Goal: Task Accomplishment & Management: Manage account settings

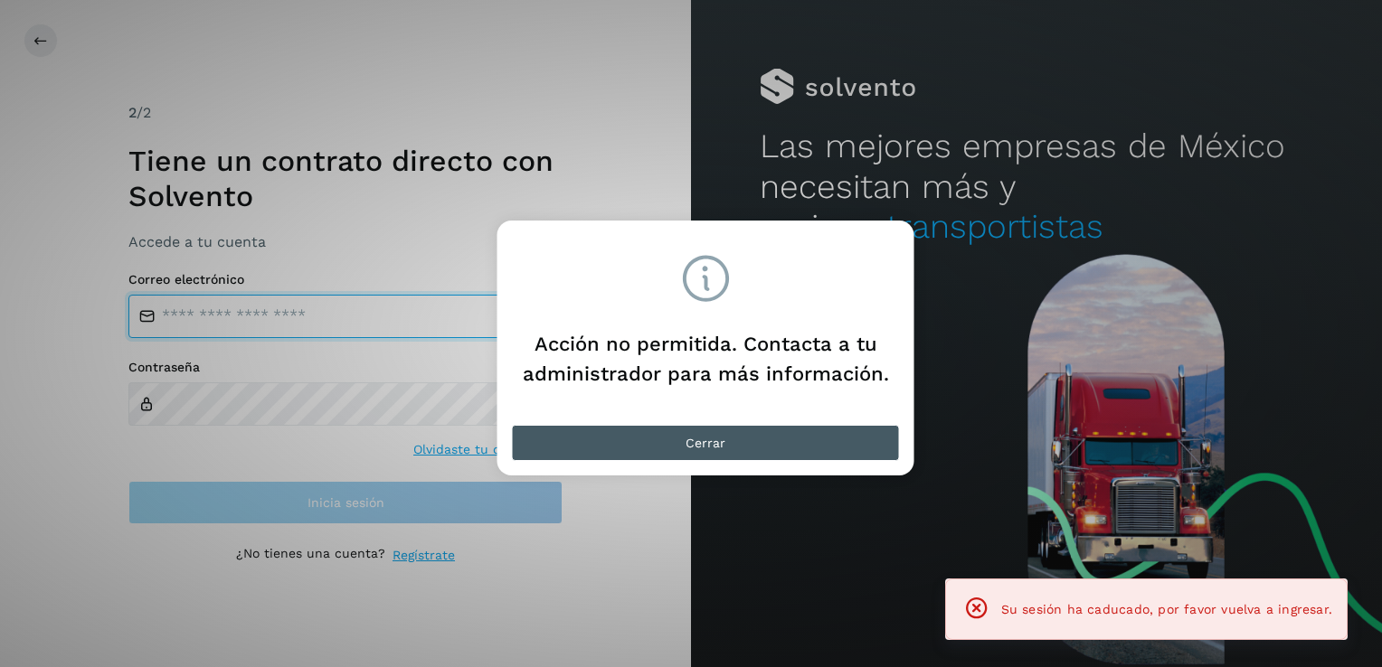
type input "**********"
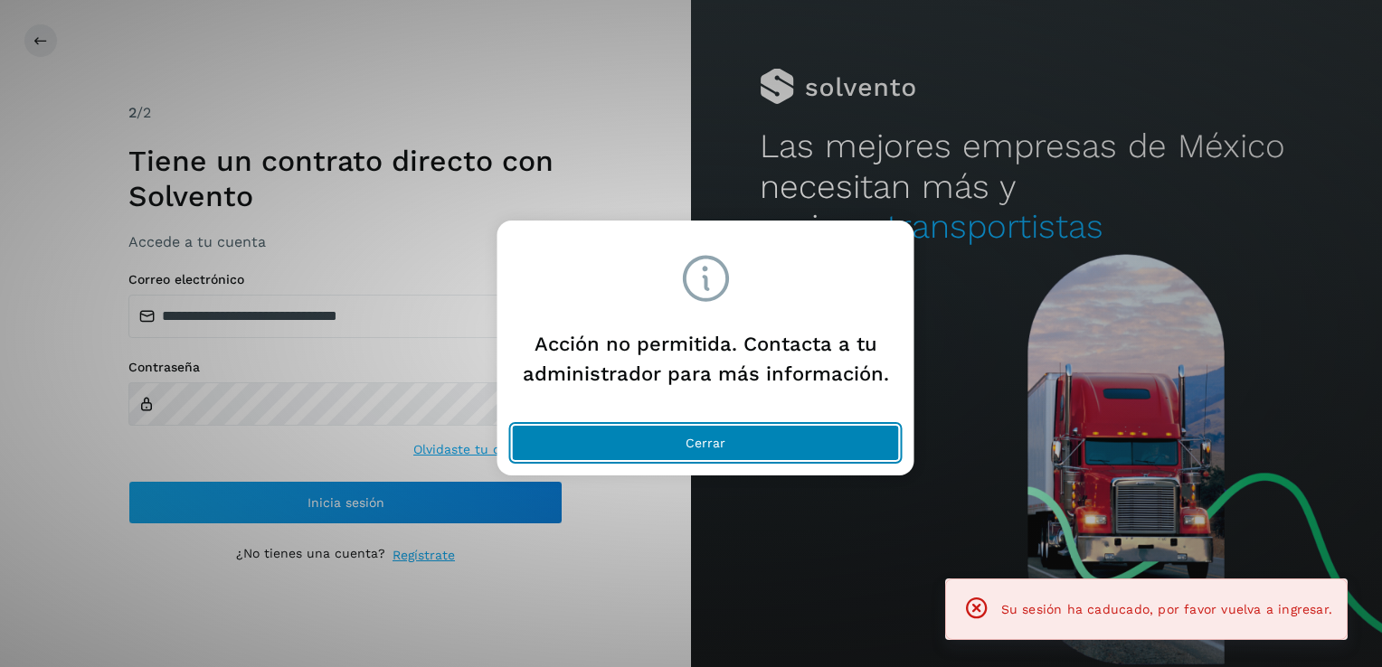
click at [788, 448] on button "Cerrar" at bounding box center [706, 443] width 388 height 36
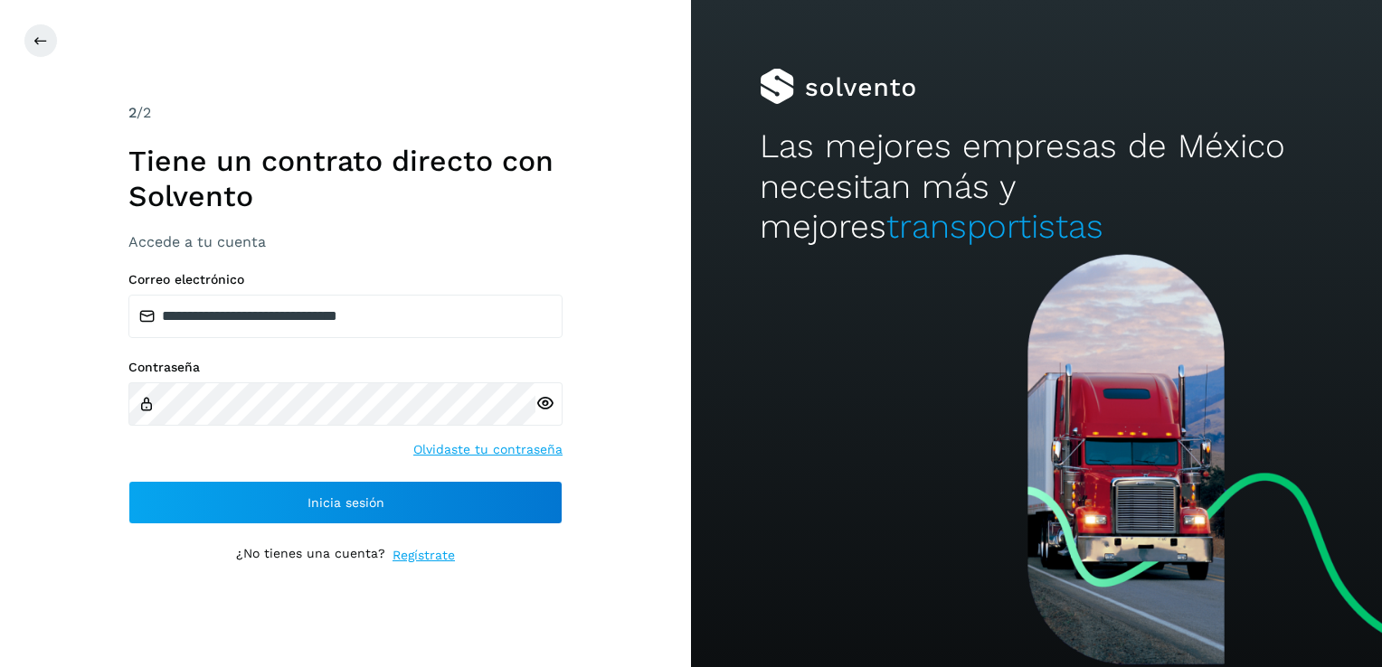
click at [542, 399] on icon at bounding box center [544, 403] width 19 height 19
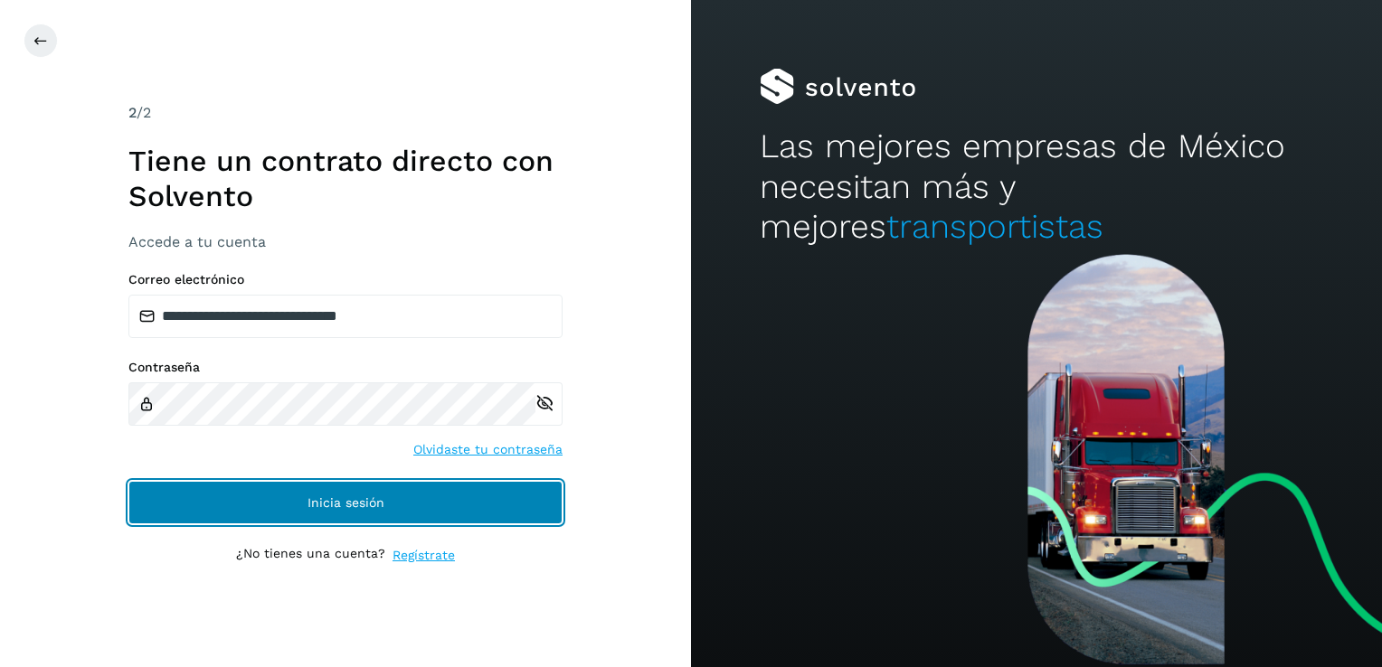
click at [441, 501] on button "Inicia sesión" at bounding box center [345, 502] width 434 height 43
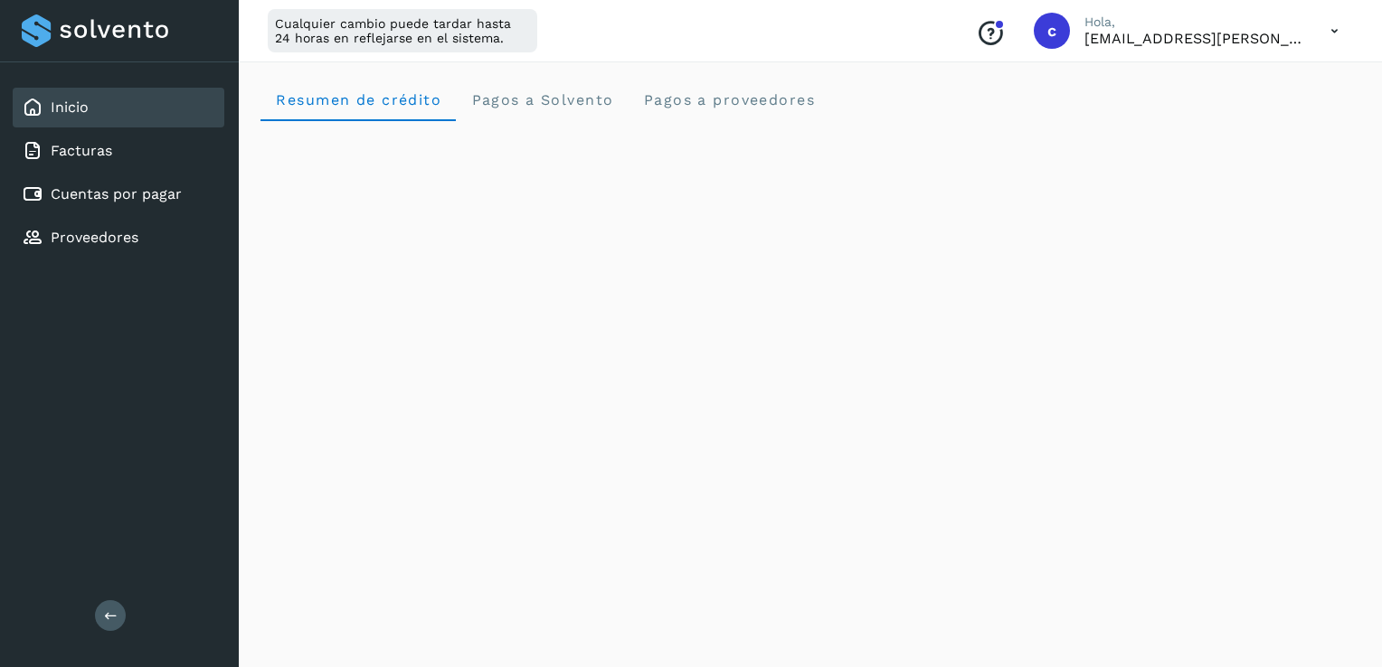
click at [995, 24] on div at bounding box center [999, 24] width 11 height 11
click at [99, 165] on div "Facturas" at bounding box center [119, 151] width 212 height 40
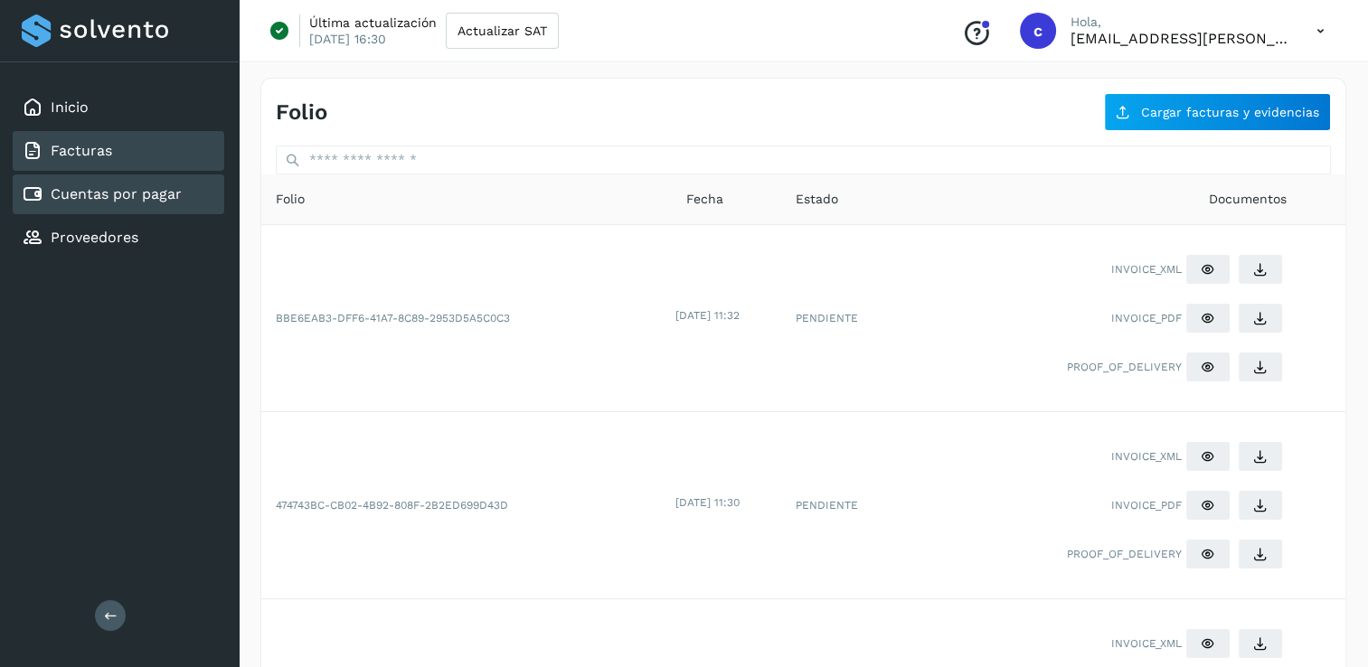
click at [71, 203] on div "Cuentas por pagar" at bounding box center [119, 195] width 212 height 40
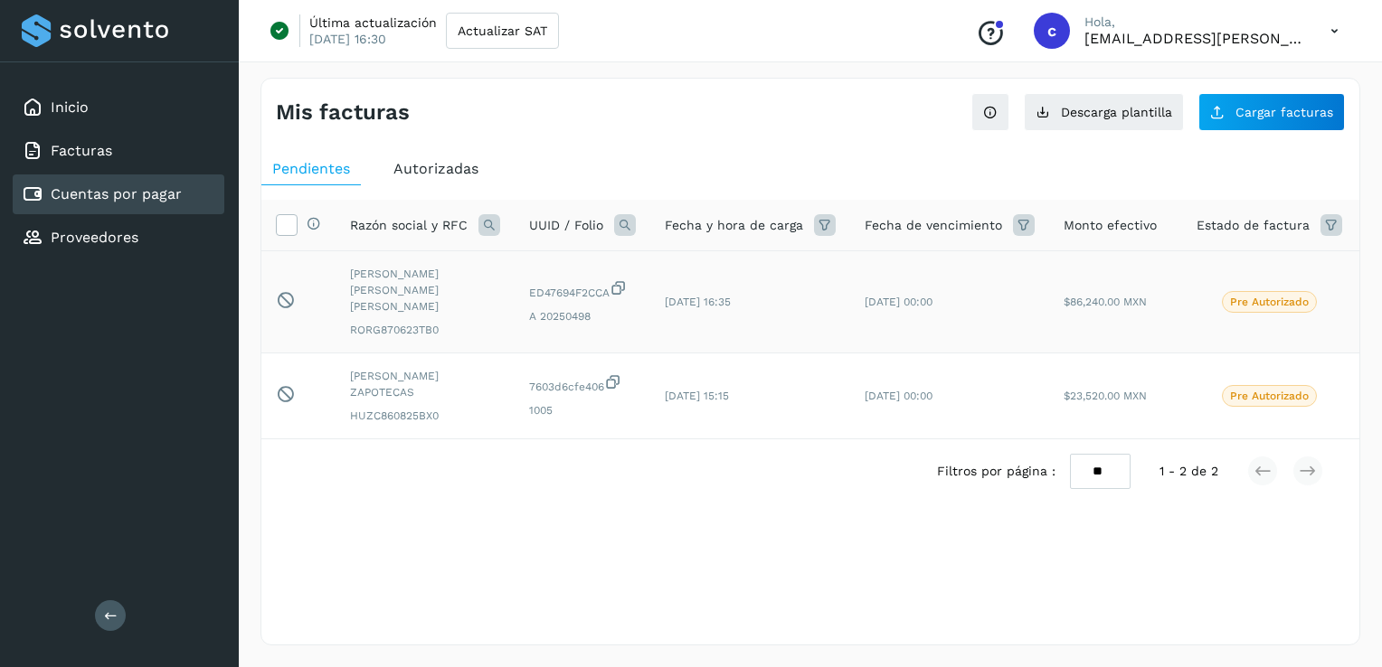
click at [1273, 296] on p "Pre Autorizado" at bounding box center [1269, 302] width 79 height 13
click at [1254, 385] on span "Pre Autorizado" at bounding box center [1269, 396] width 95 height 22
click at [286, 222] on icon at bounding box center [286, 223] width 19 height 19
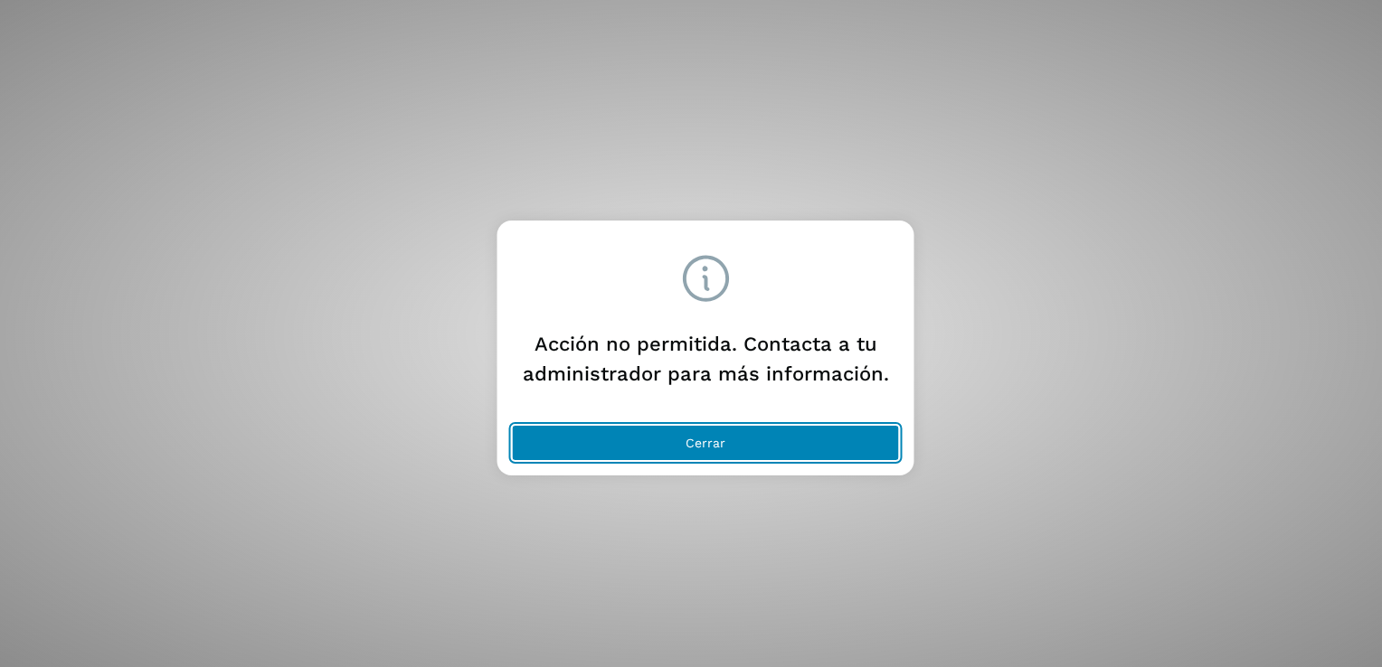
click at [679, 447] on button "Cerrar" at bounding box center [706, 443] width 388 height 36
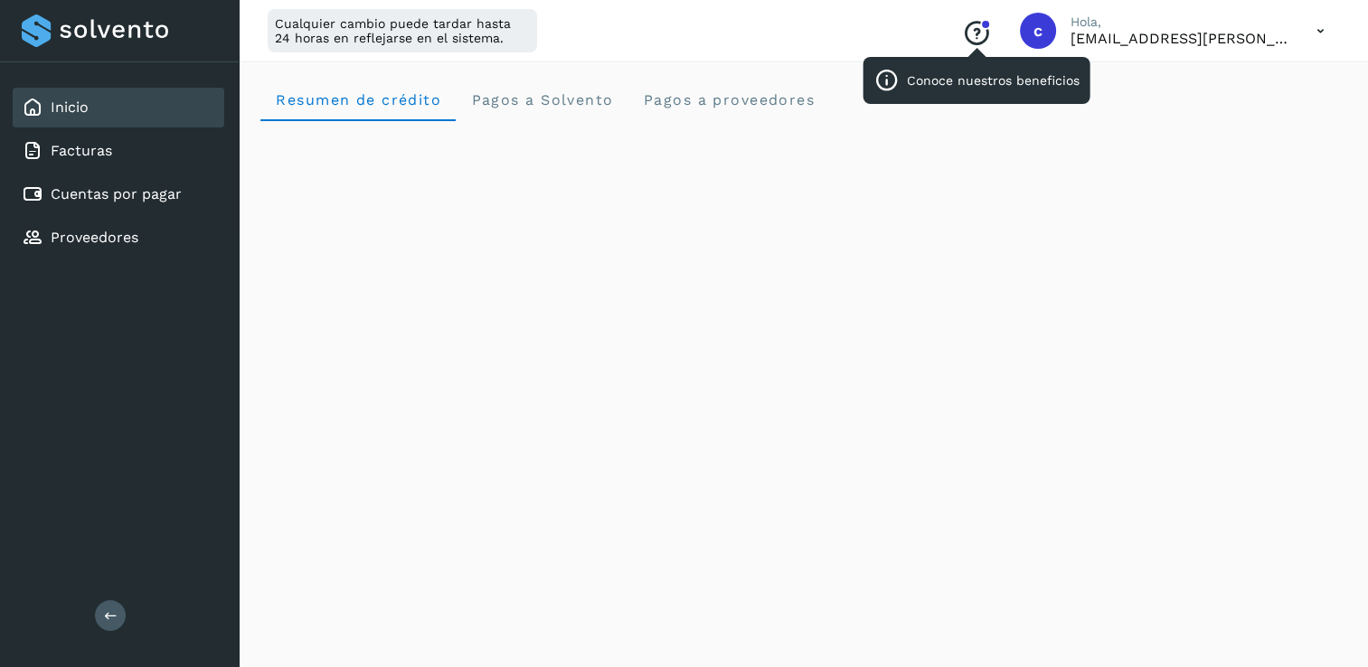
click at [966, 31] on icon "Conoce nuestros beneficios" at bounding box center [976, 33] width 29 height 29
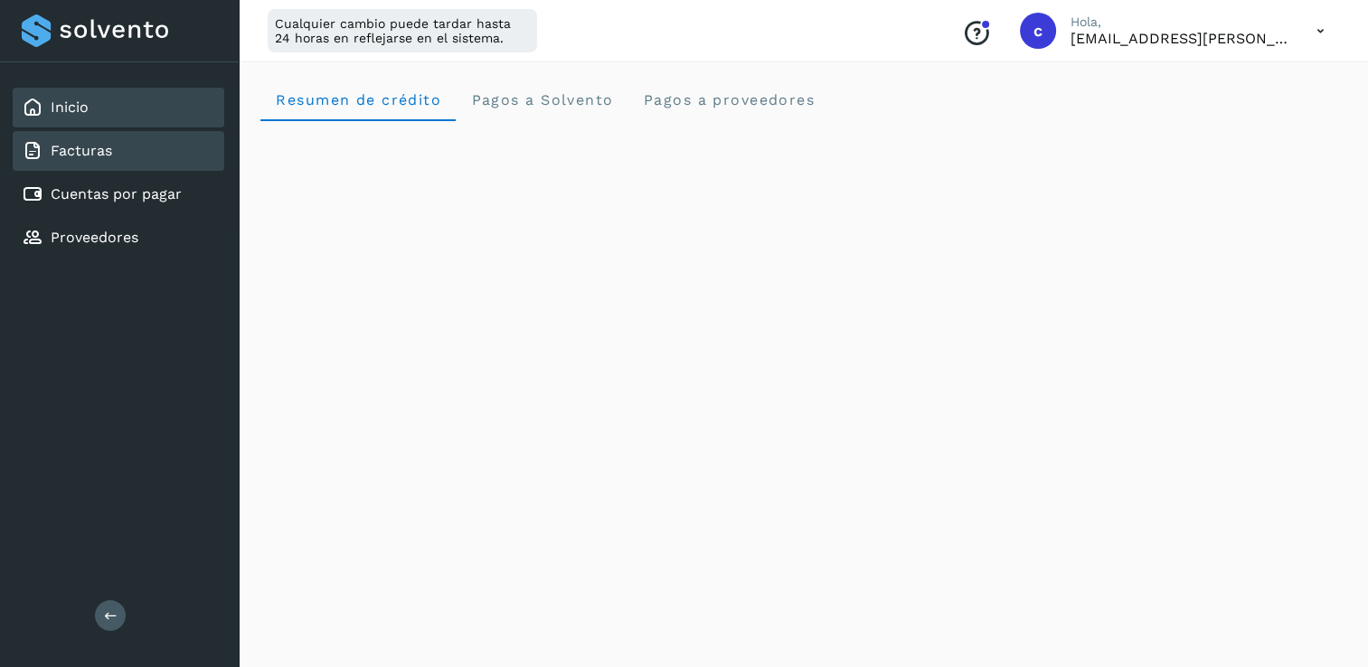
click at [129, 139] on div "Facturas" at bounding box center [119, 151] width 212 height 40
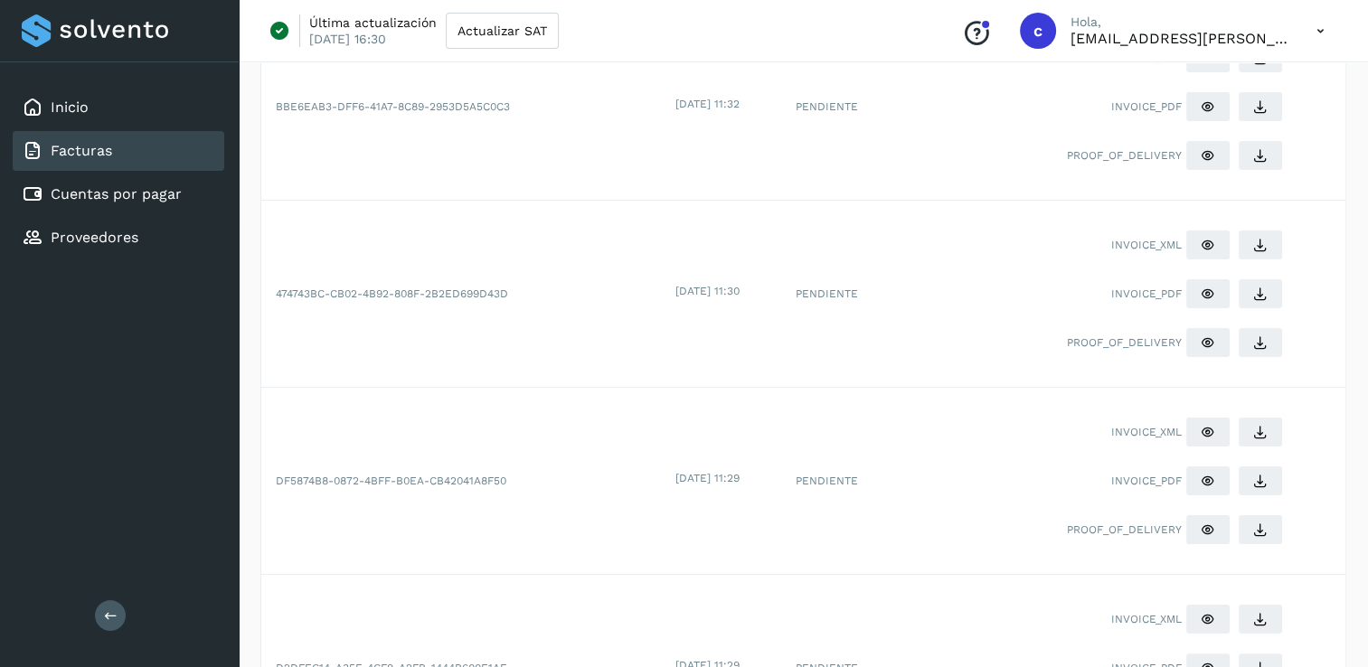
scroll to position [96, 0]
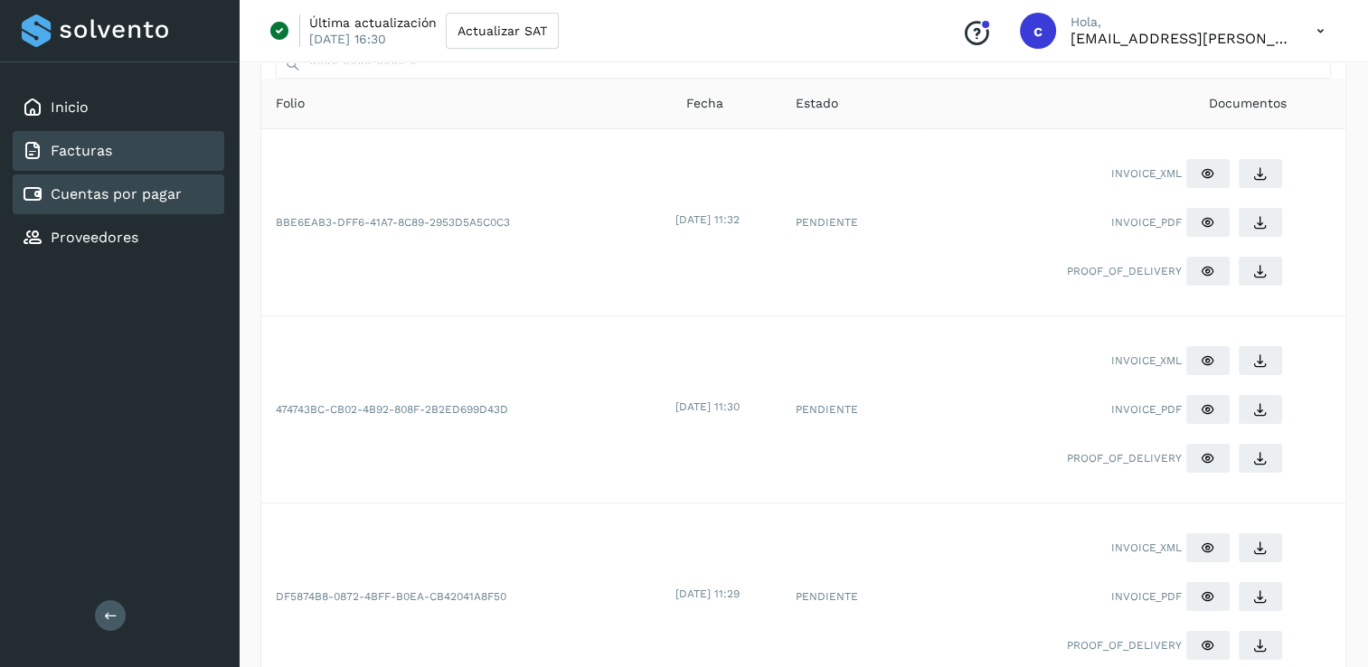
click at [156, 186] on link "Cuentas por pagar" at bounding box center [116, 193] width 131 height 17
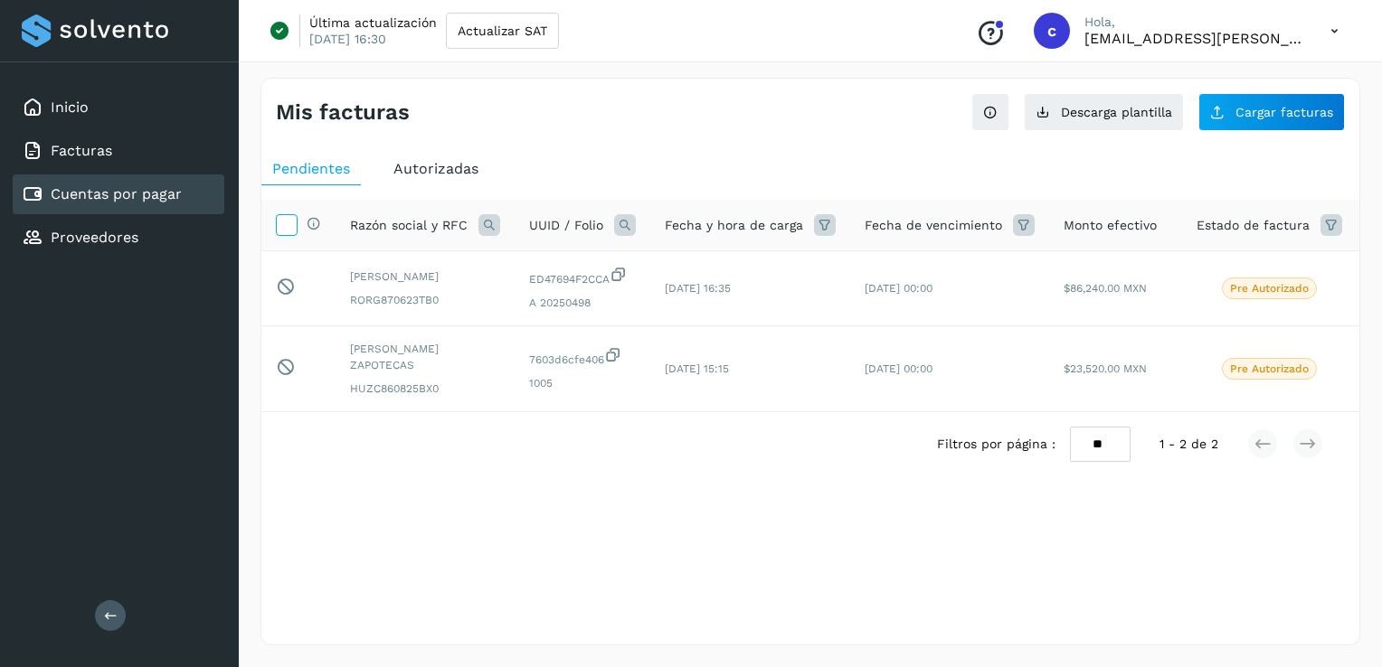
click at [282, 232] on icon at bounding box center [286, 223] width 19 height 19
click at [1267, 294] on p "Pre Autorizado" at bounding box center [1269, 288] width 79 height 13
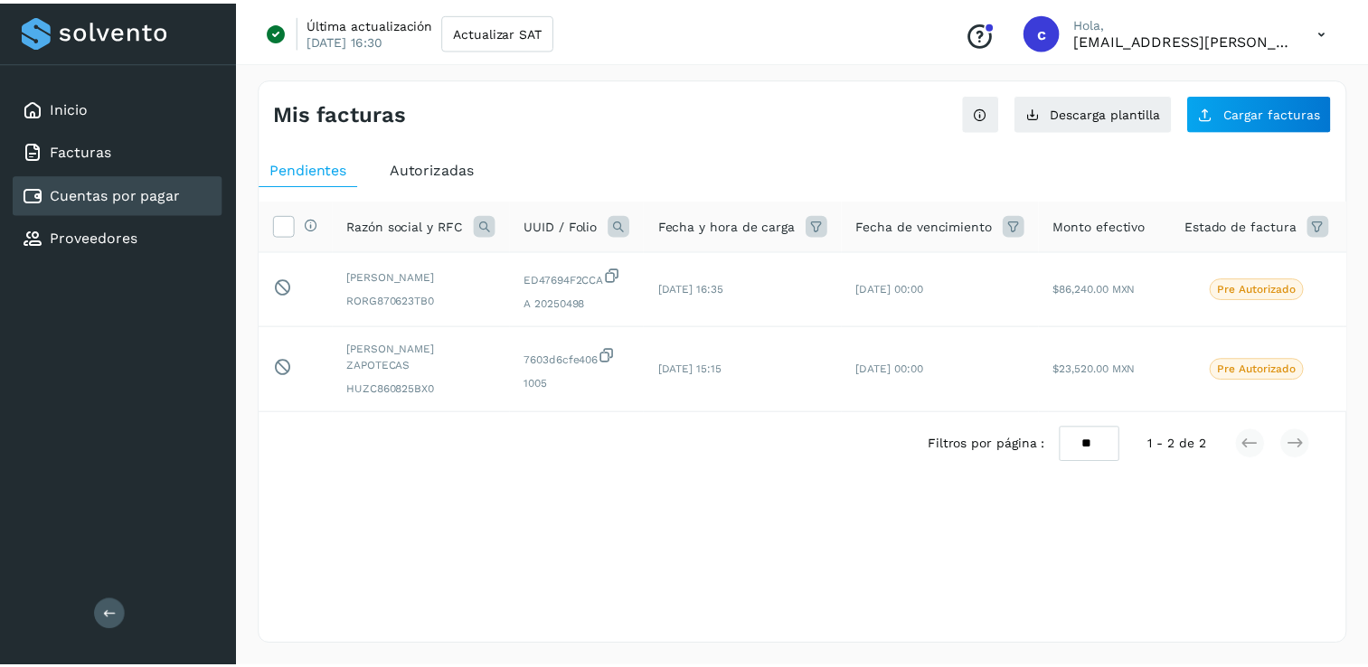
scroll to position [0, 82]
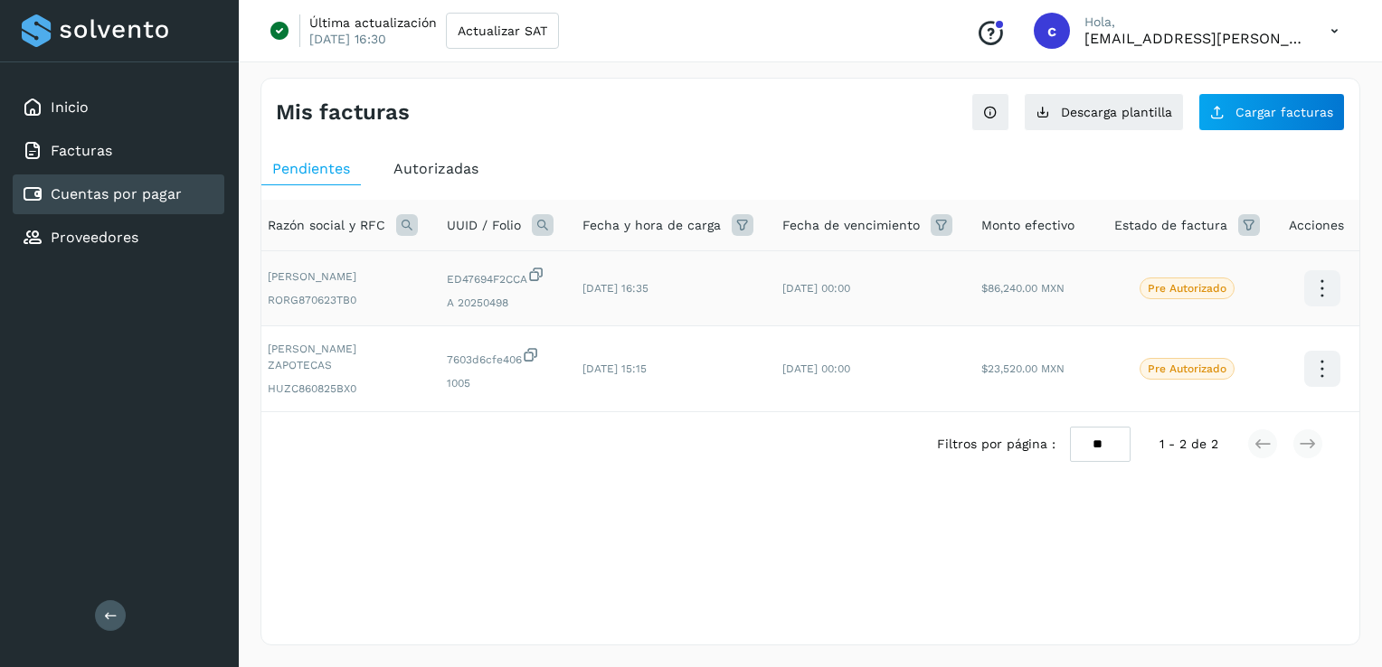
click at [1318, 276] on icon at bounding box center [1321, 289] width 42 height 42
click at [1252, 277] on button "Ver Detalle" at bounding box center [1231, 270] width 215 height 35
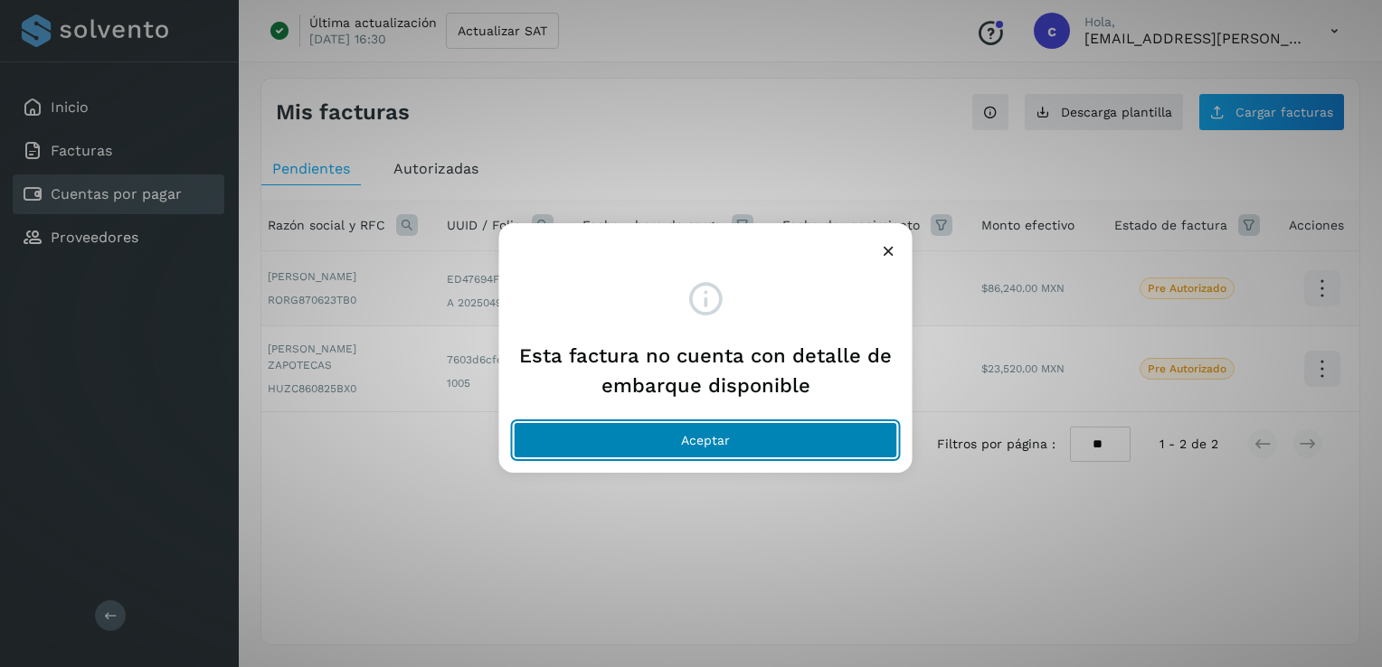
click at [779, 450] on button "Aceptar" at bounding box center [706, 440] width 384 height 36
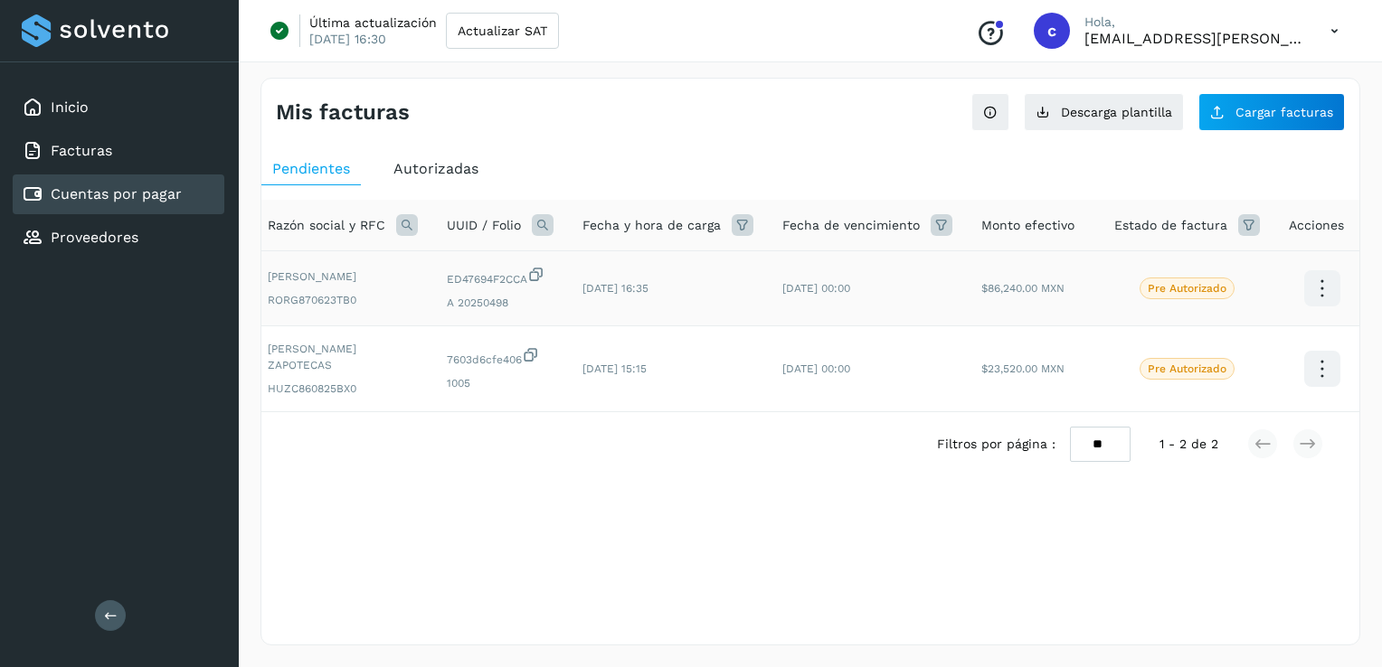
click at [446, 175] on span "Autorizadas" at bounding box center [435, 168] width 85 height 17
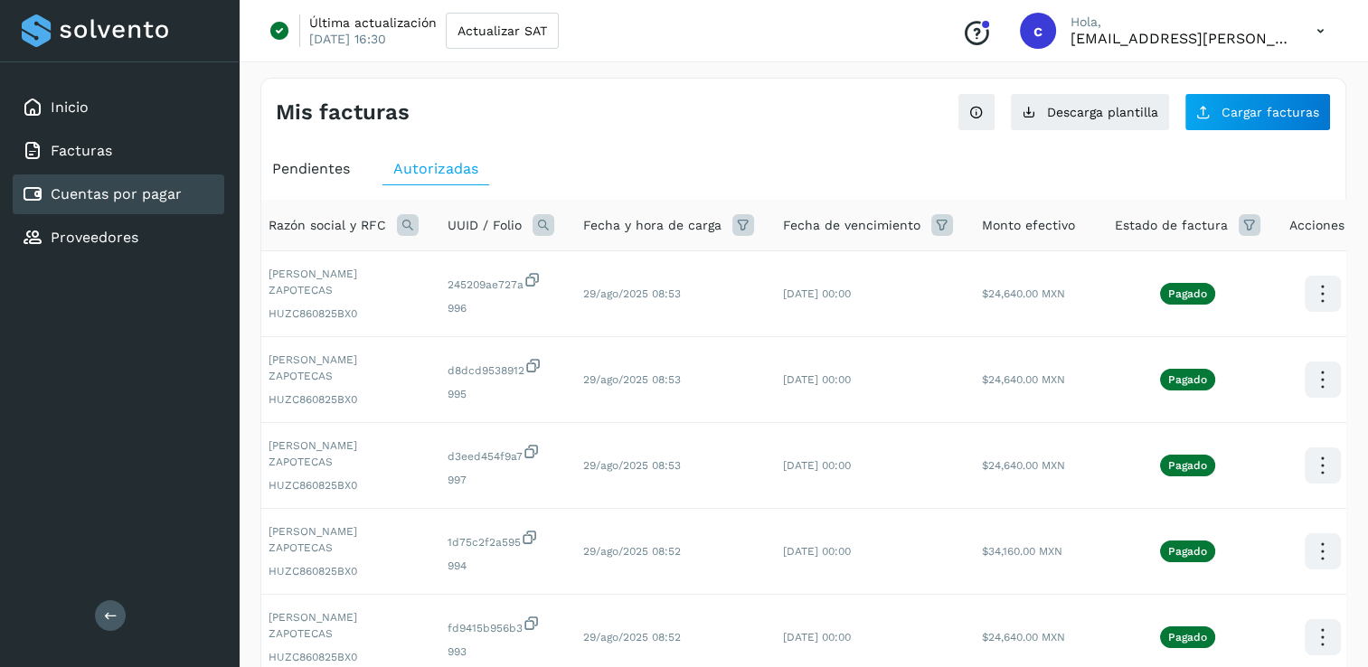
click at [335, 173] on span "Pendientes" at bounding box center [311, 168] width 78 height 17
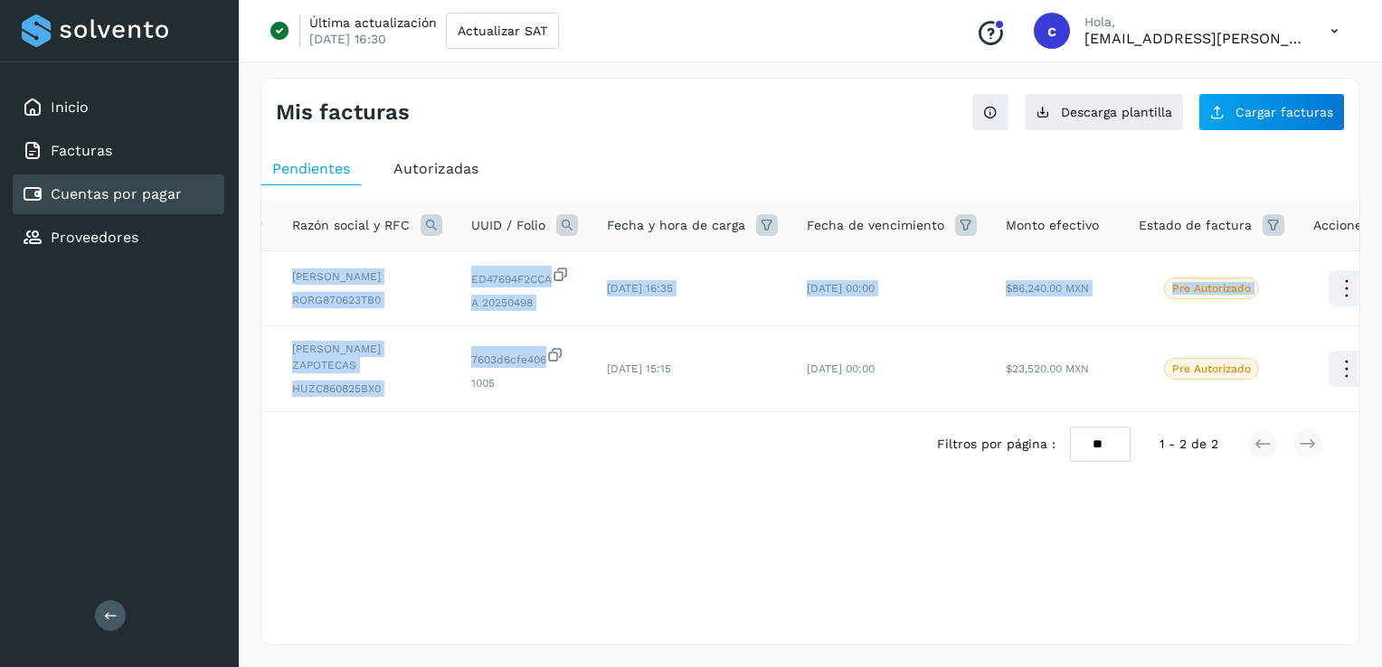
drag, startPoint x: 459, startPoint y: 410, endPoint x: 348, endPoint y: 421, distance: 111.7
click at [348, 412] on div "Selecciona todas las facturas disponibles para autorización Razón social y RFC …" at bounding box center [810, 306] width 1098 height 212
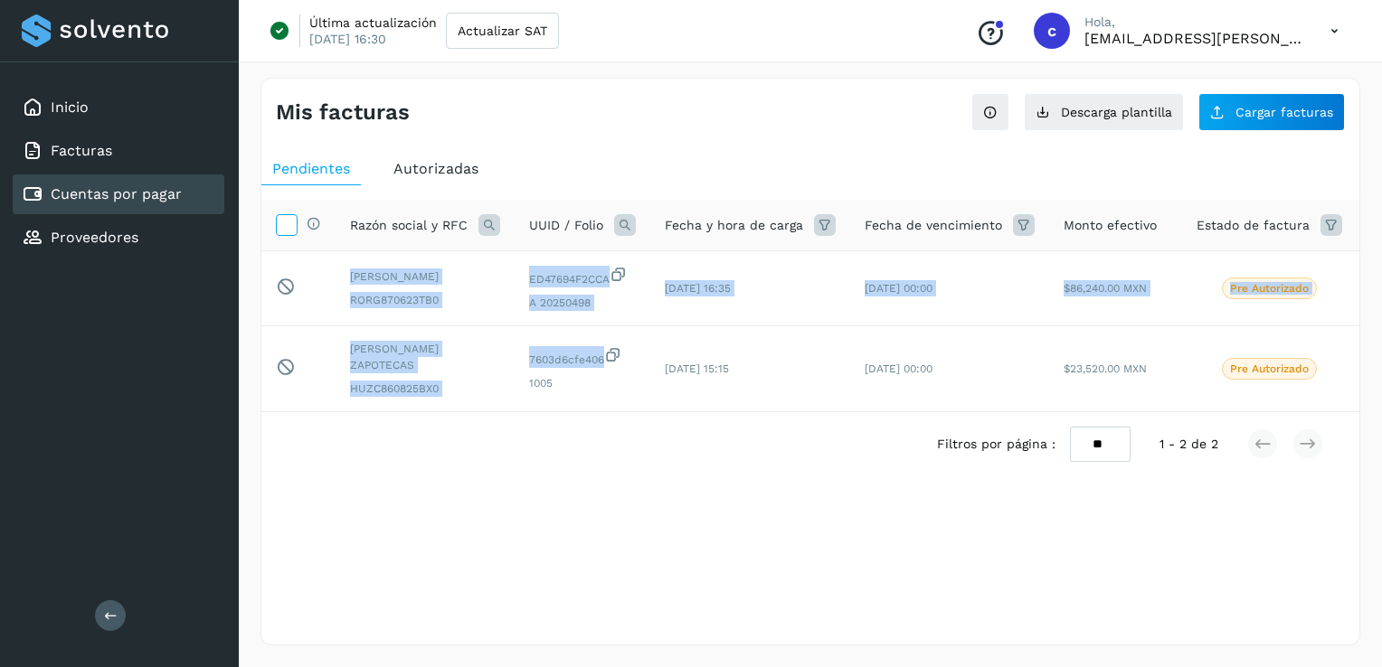
click at [286, 225] on icon at bounding box center [286, 223] width 19 height 19
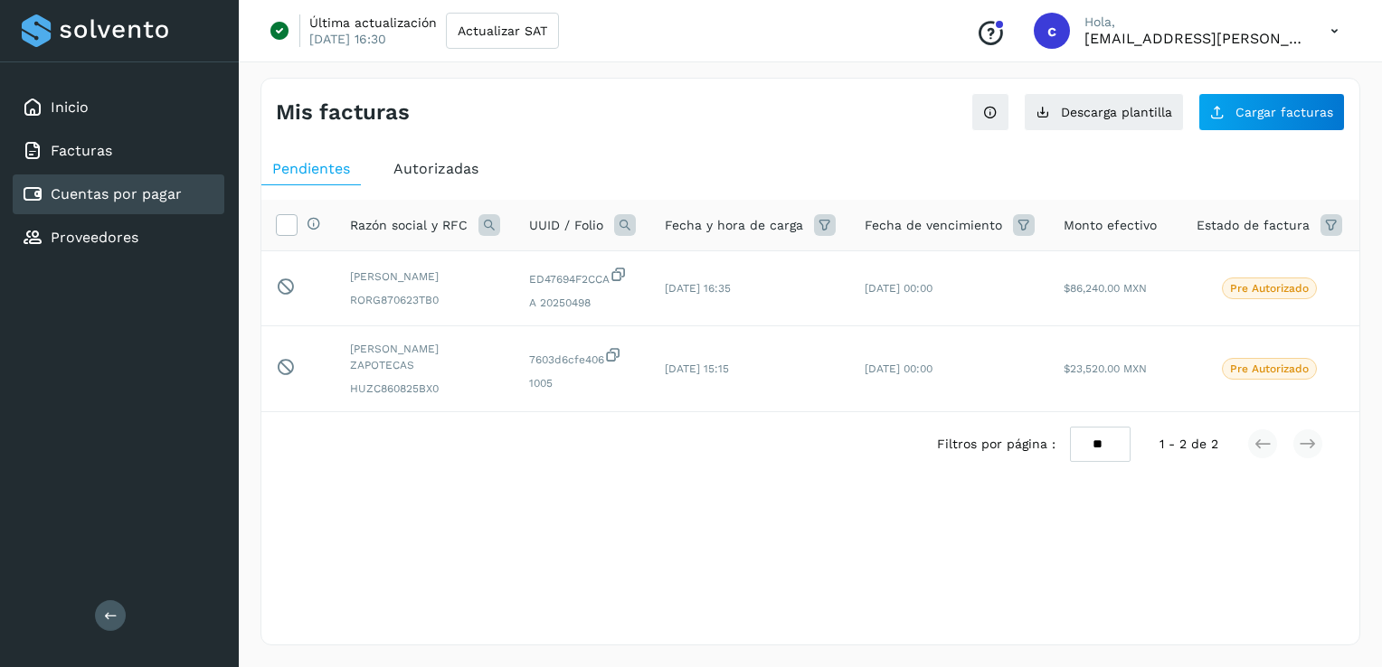
click at [614, 536] on div "Selecciona una fecha" at bounding box center [810, 521] width 1098 height 30
click at [1245, 282] on span "Pre Autorizado" at bounding box center [1269, 289] width 95 height 22
click at [1252, 299] on span "Pre Autorizado" at bounding box center [1269, 289] width 95 height 22
click at [618, 284] on icon at bounding box center [618, 274] width 18 height 19
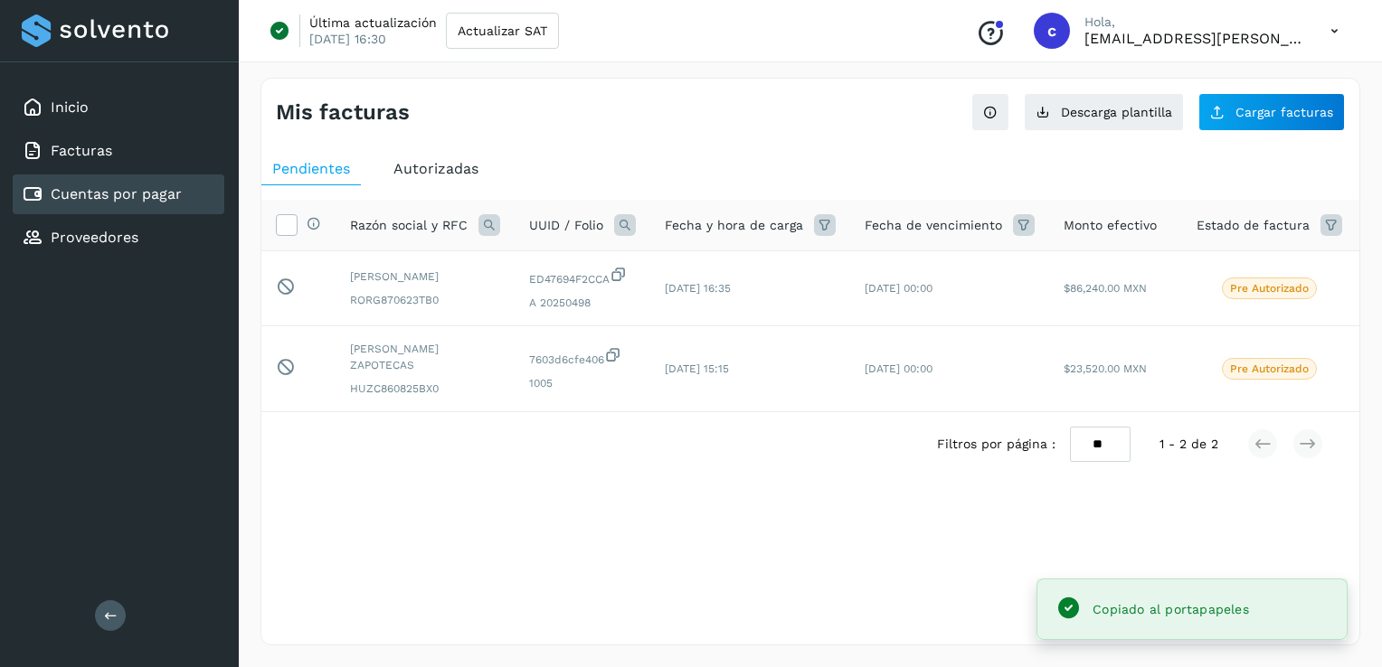
click at [688, 533] on div "Selecciona una fecha" at bounding box center [810, 521] width 1098 height 30
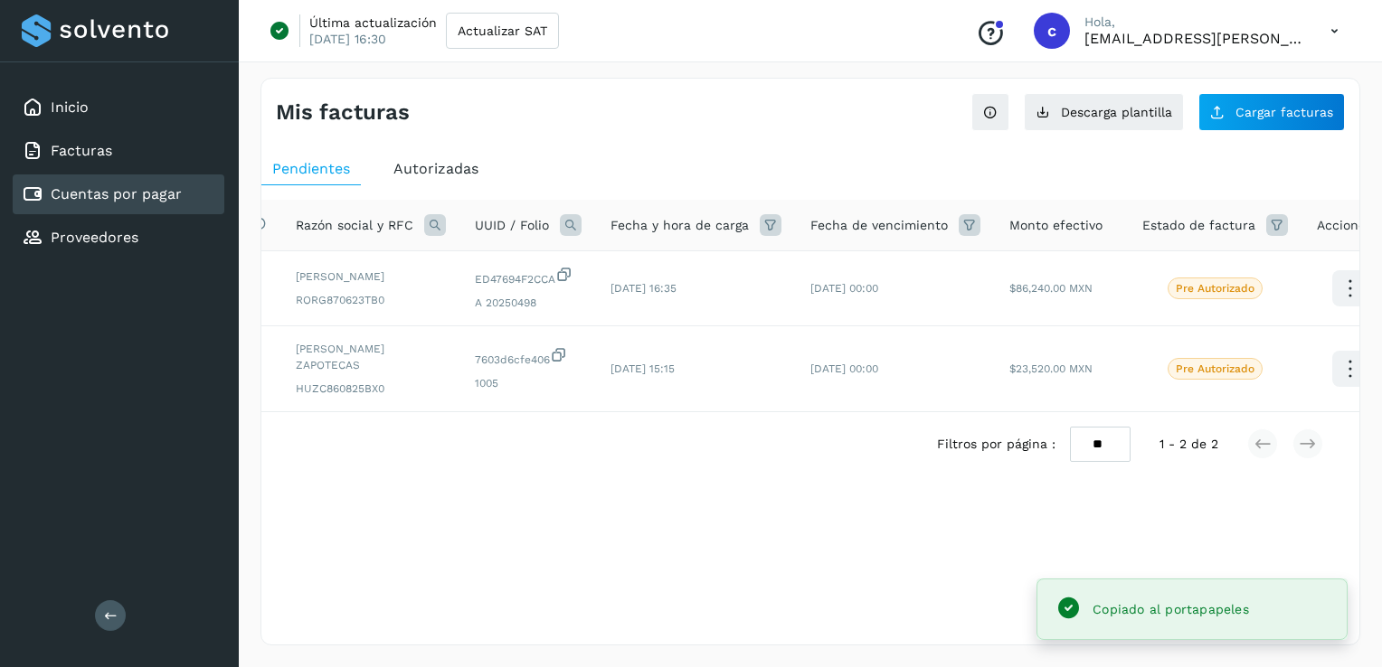
scroll to position [0, 82]
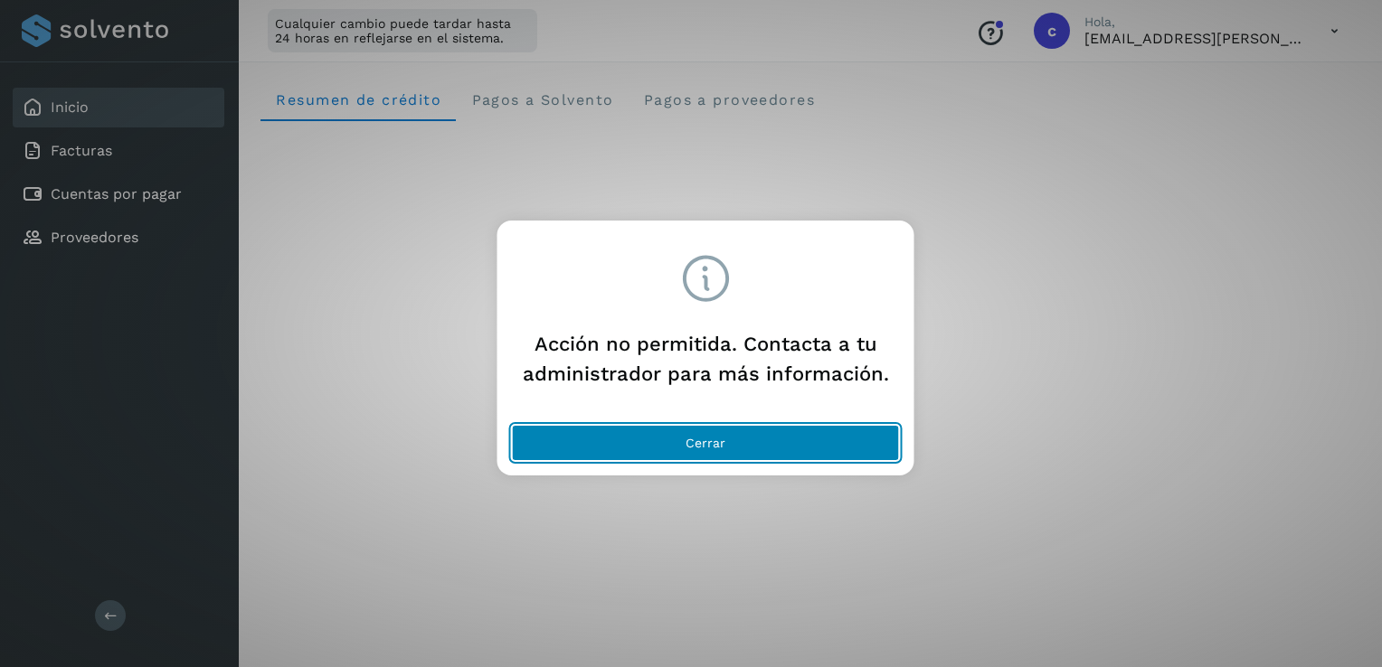
click at [759, 446] on button "Cerrar" at bounding box center [706, 443] width 388 height 36
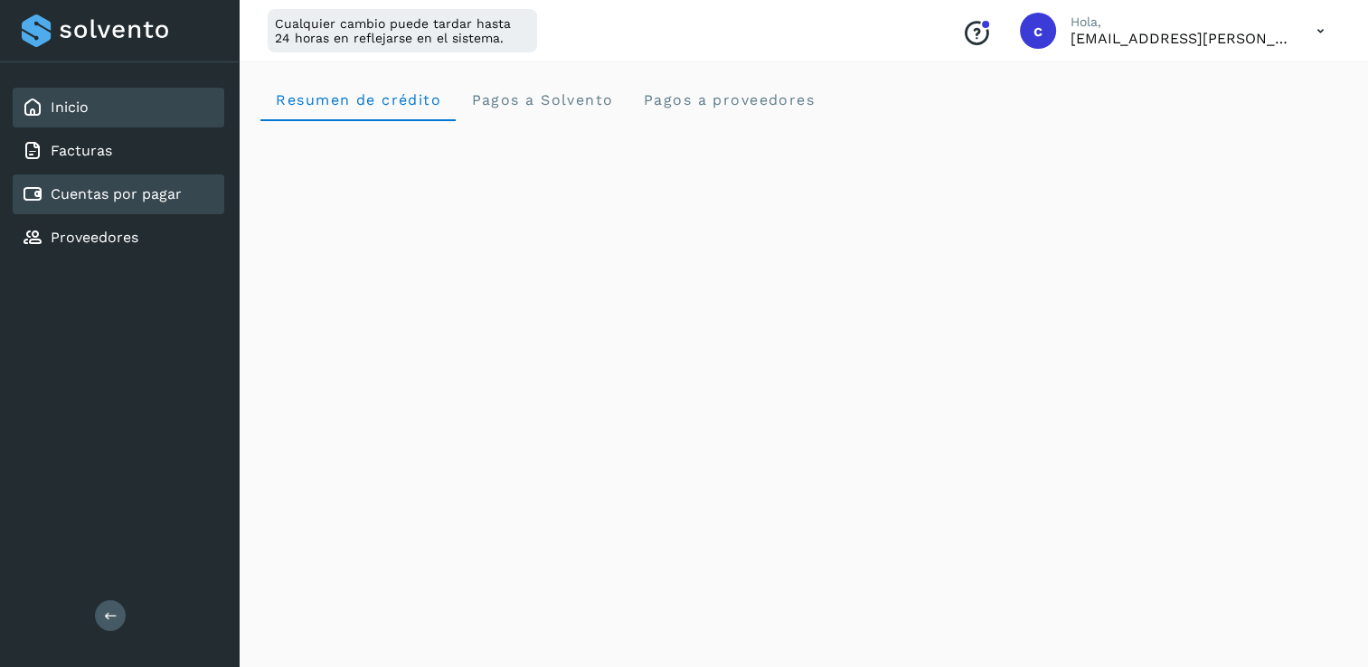
click at [113, 186] on link "Cuentas por pagar" at bounding box center [116, 193] width 131 height 17
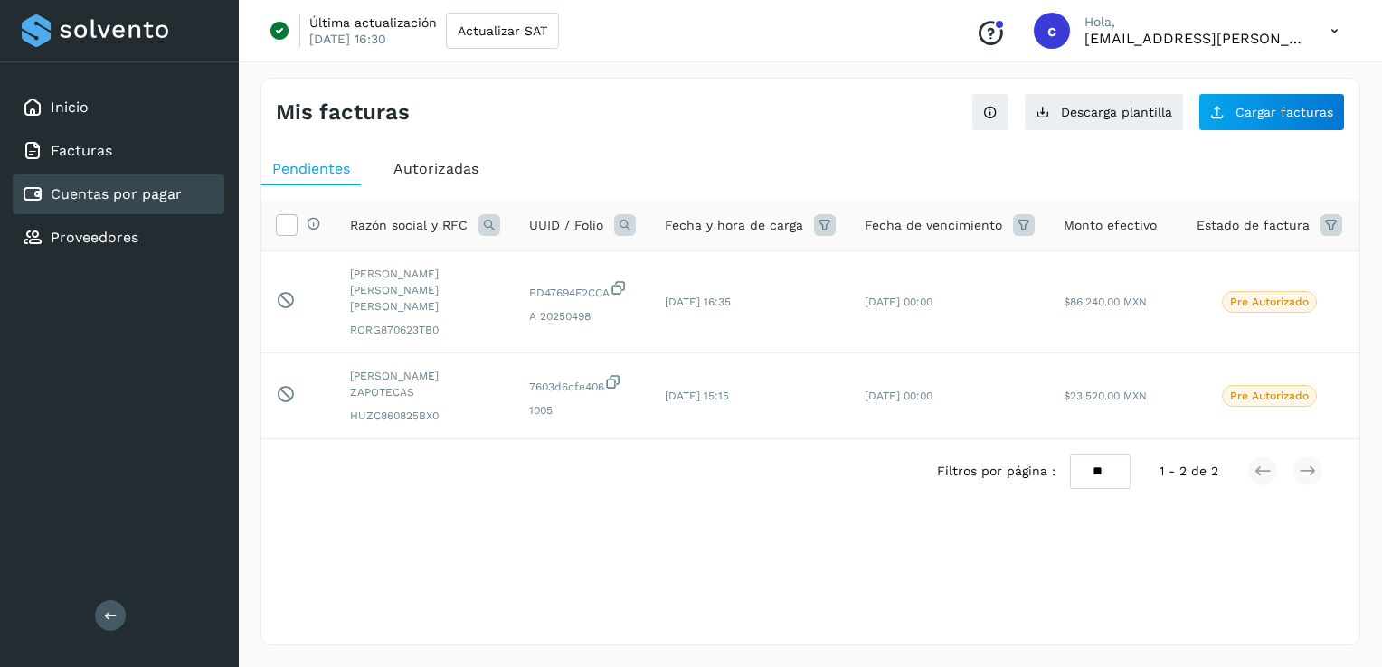
click at [113, 186] on link "Cuentas por pagar" at bounding box center [116, 193] width 131 height 17
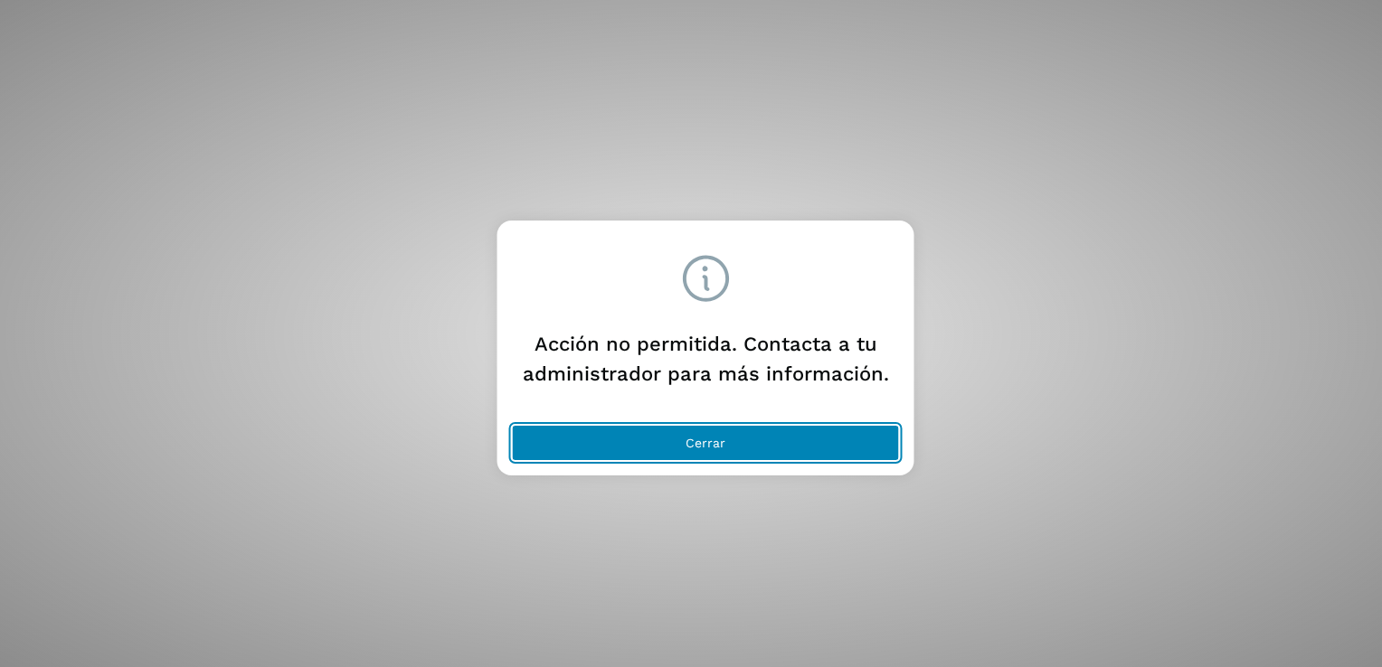
click at [715, 441] on span "Cerrar" at bounding box center [705, 443] width 40 height 13
click at [767, 432] on button "Cerrar" at bounding box center [706, 443] width 388 height 36
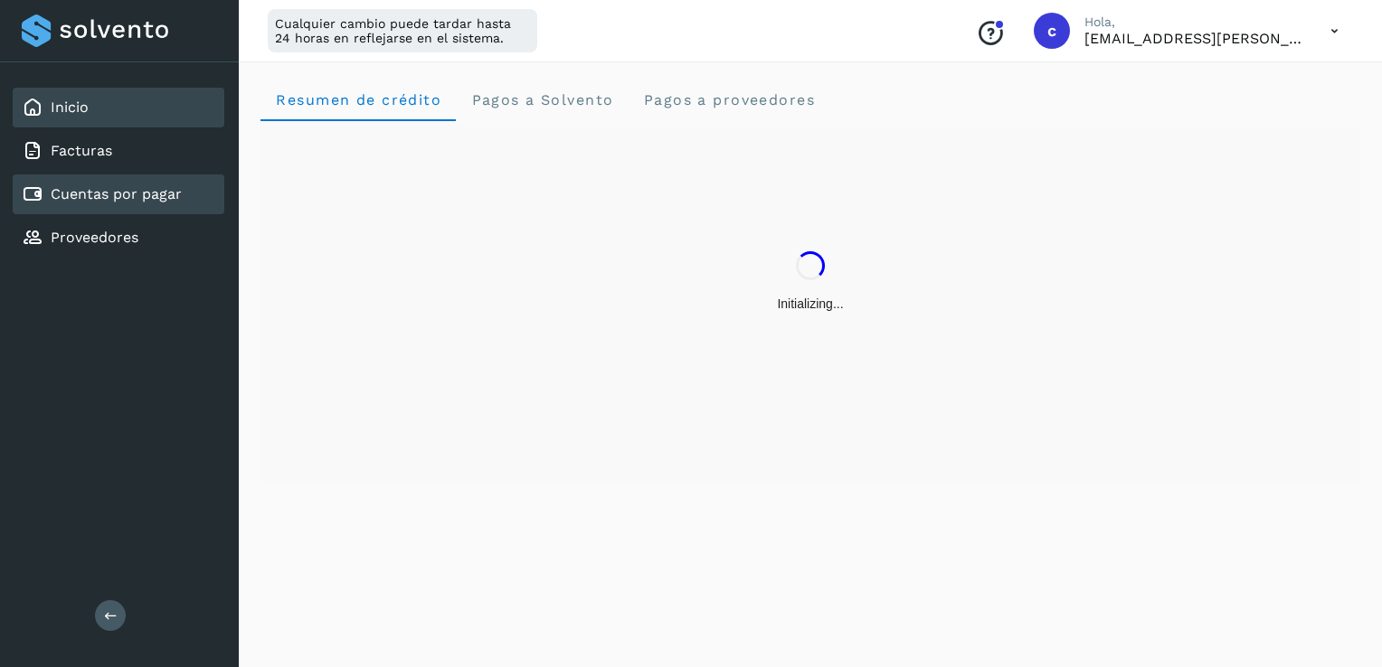
click at [99, 185] on link "Cuentas por pagar" at bounding box center [116, 193] width 131 height 17
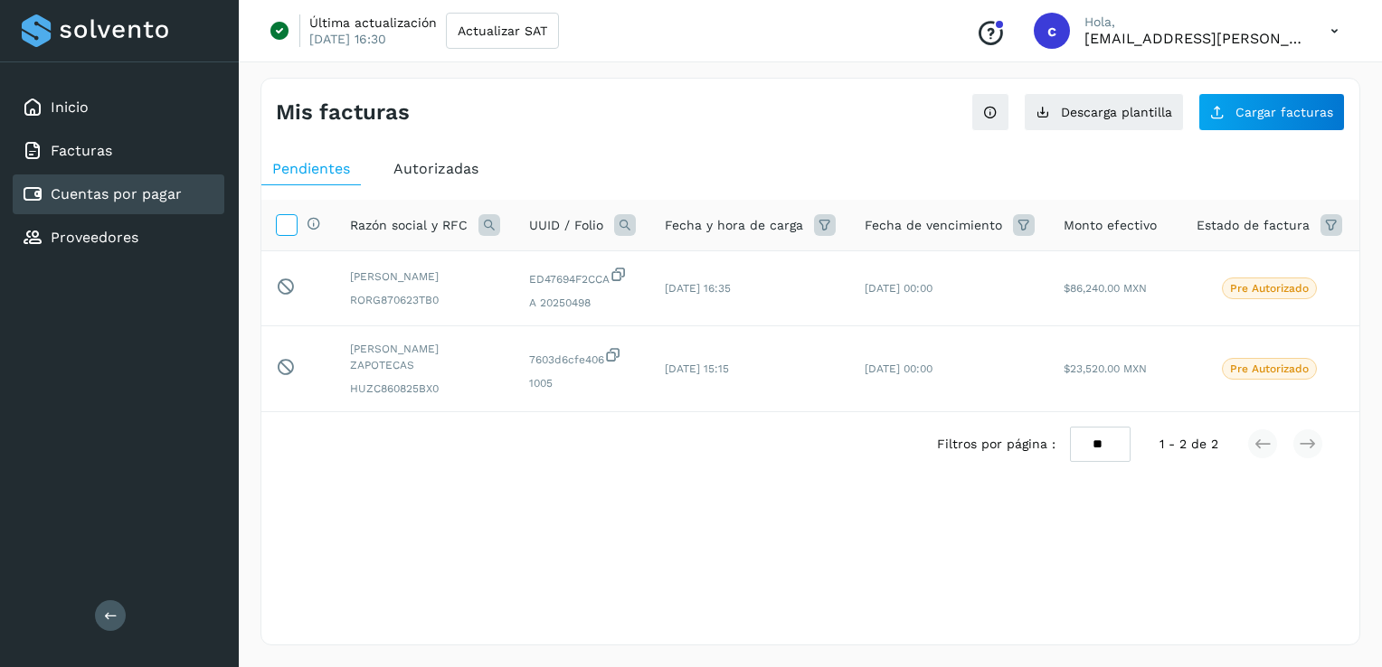
click at [277, 225] on icon at bounding box center [286, 223] width 19 height 19
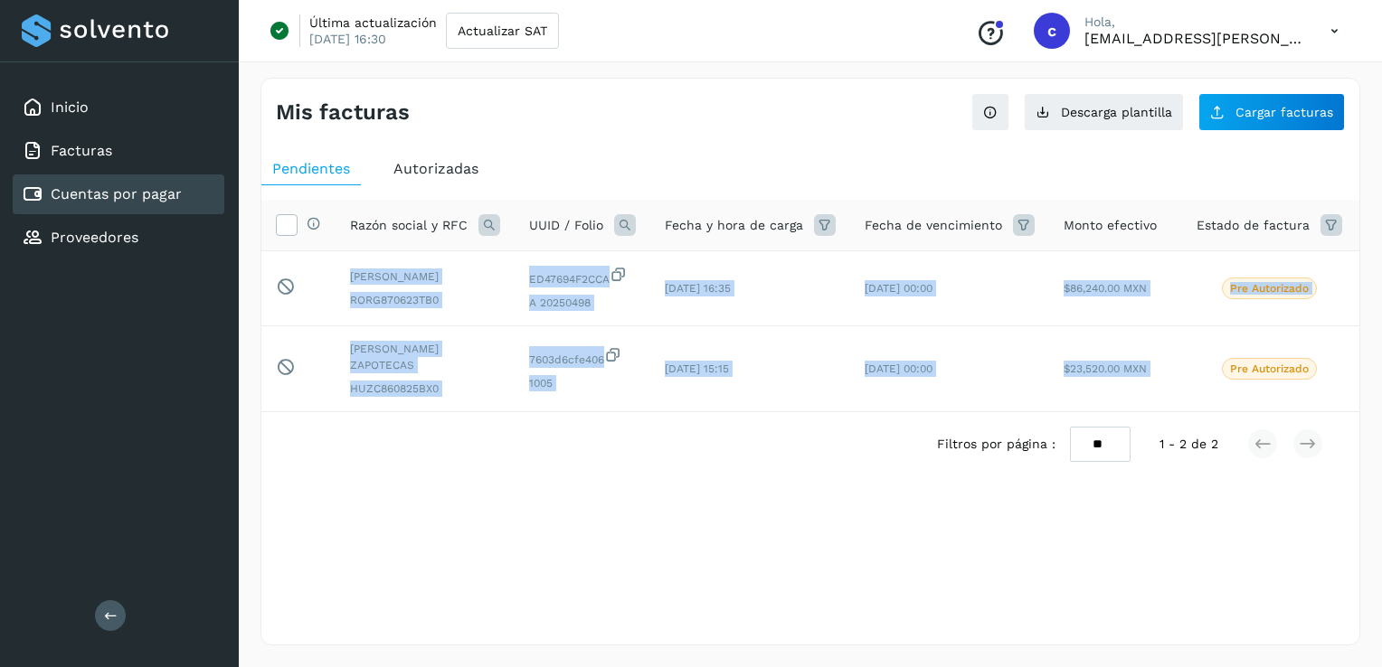
click at [1195, 412] on div "Selecciona todas las facturas disponibles para autorización Razón social y RFC …" at bounding box center [810, 306] width 1098 height 212
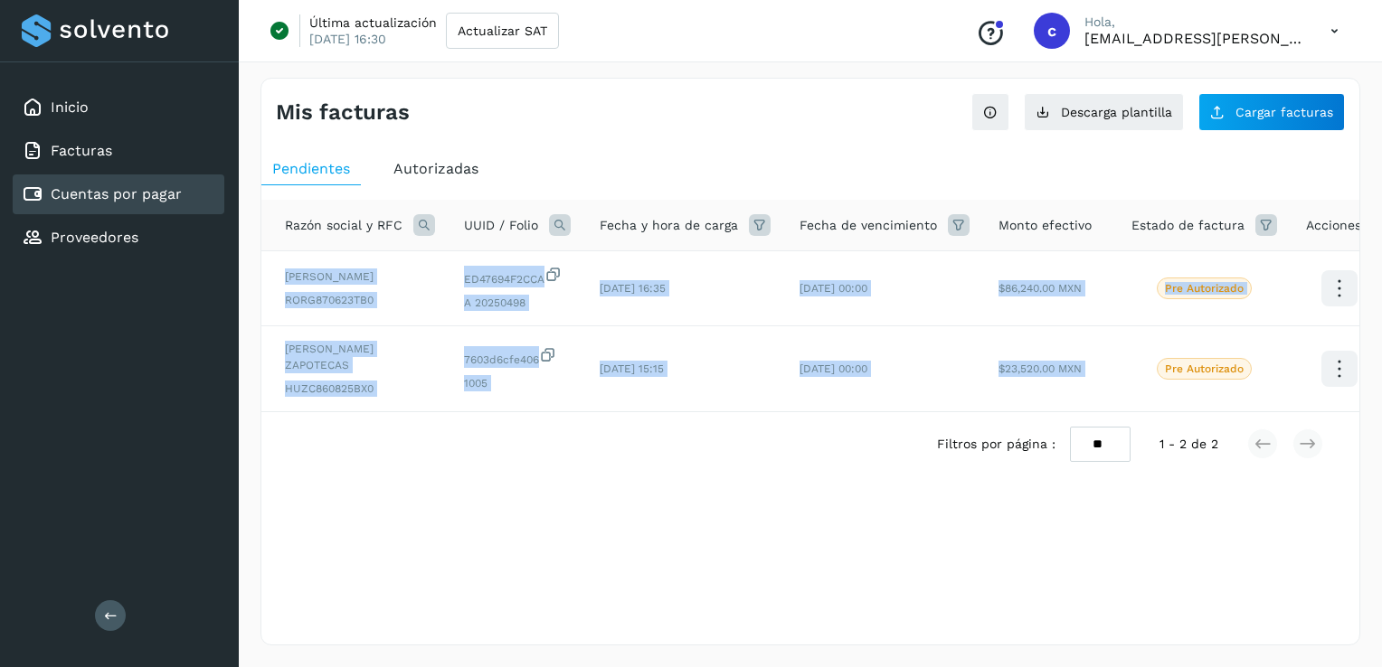
scroll to position [0, 82]
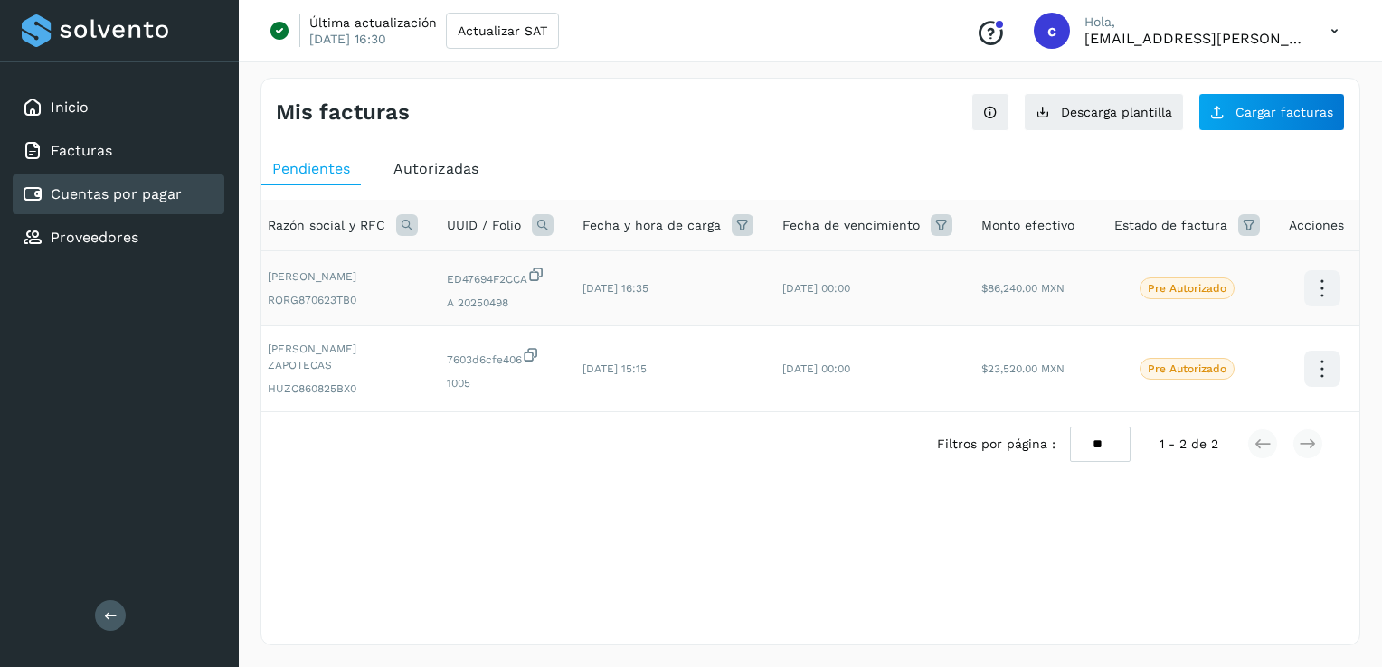
click at [1318, 283] on icon at bounding box center [1321, 289] width 42 height 42
click at [966, 600] on div at bounding box center [691, 333] width 1382 height 667
click at [1315, 373] on icon at bounding box center [1321, 369] width 42 height 42
click at [1019, 522] on div at bounding box center [691, 333] width 1382 height 667
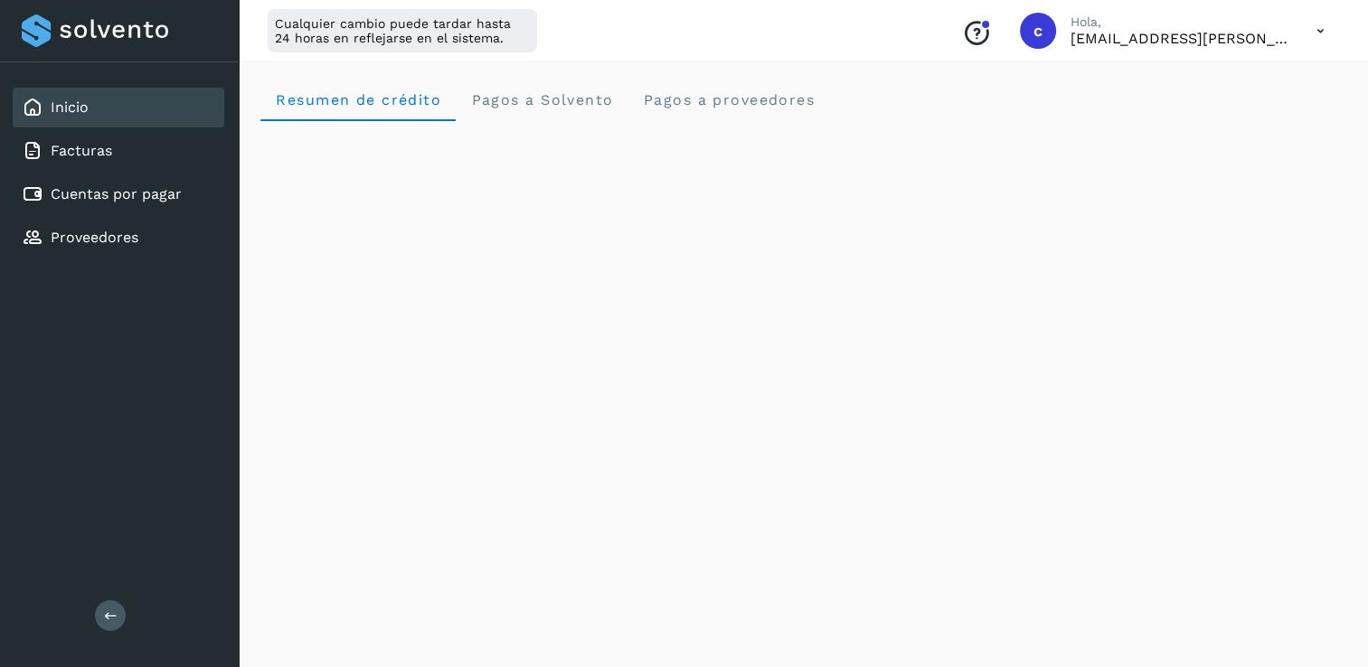
click at [1334, 27] on icon at bounding box center [1320, 31] width 37 height 37
click at [1237, 129] on div "Cerrar sesión" at bounding box center [1230, 116] width 215 height 34
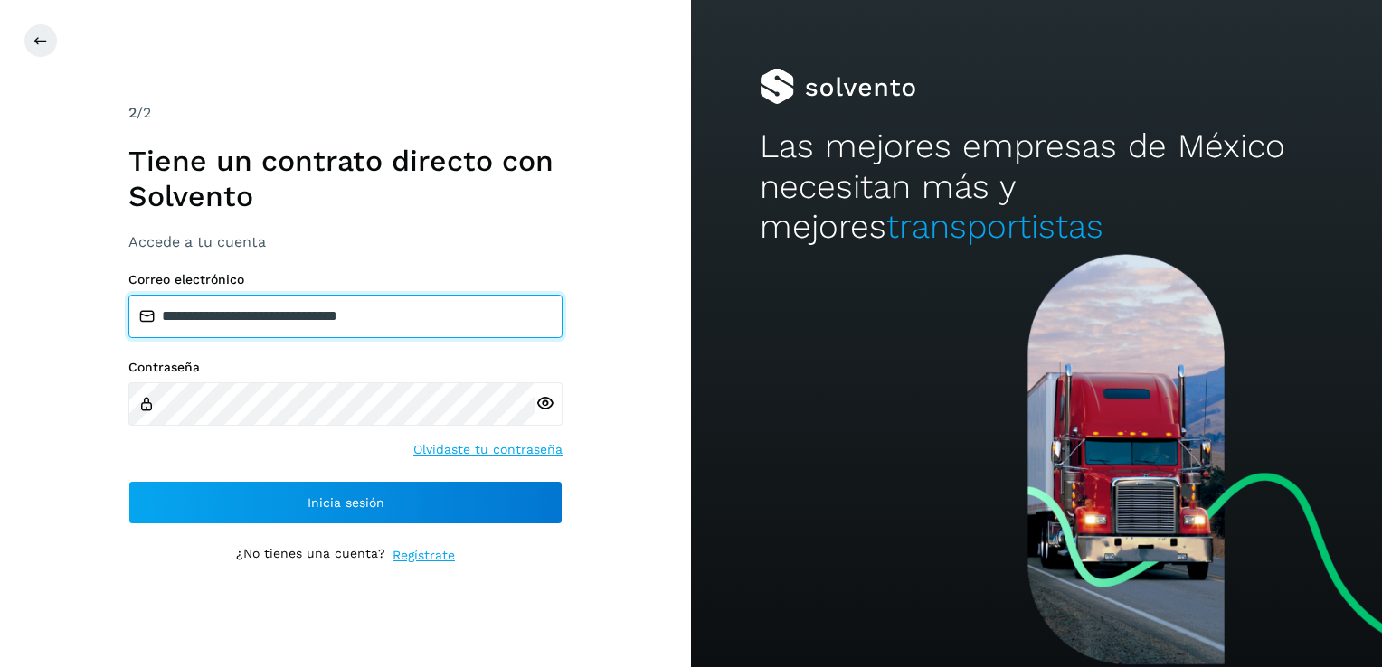
drag, startPoint x: 460, startPoint y: 320, endPoint x: -4, endPoint y: 289, distance: 464.9
click at [0, 289] on html "**********" at bounding box center [691, 333] width 1382 height 667
paste input "email"
type input "**********"
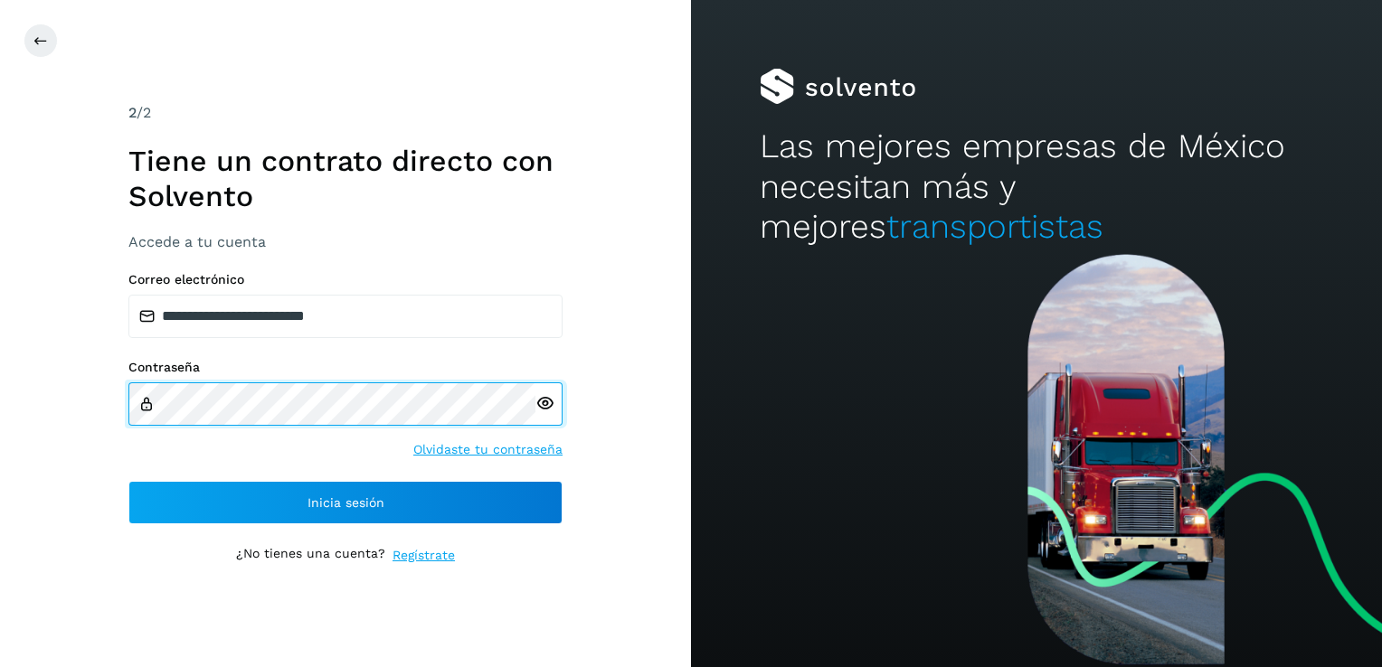
click at [0, 356] on html "**********" at bounding box center [691, 333] width 1382 height 667
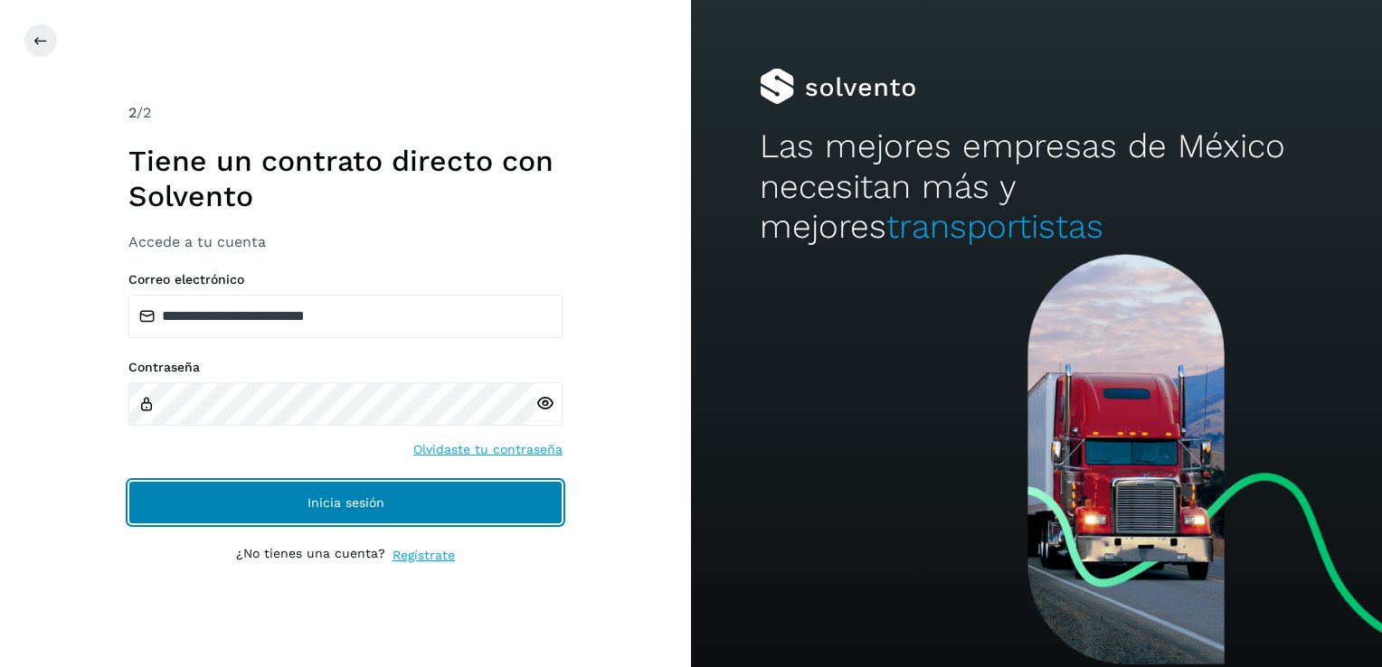
click at [522, 500] on button "Inicia sesión" at bounding box center [345, 502] width 434 height 43
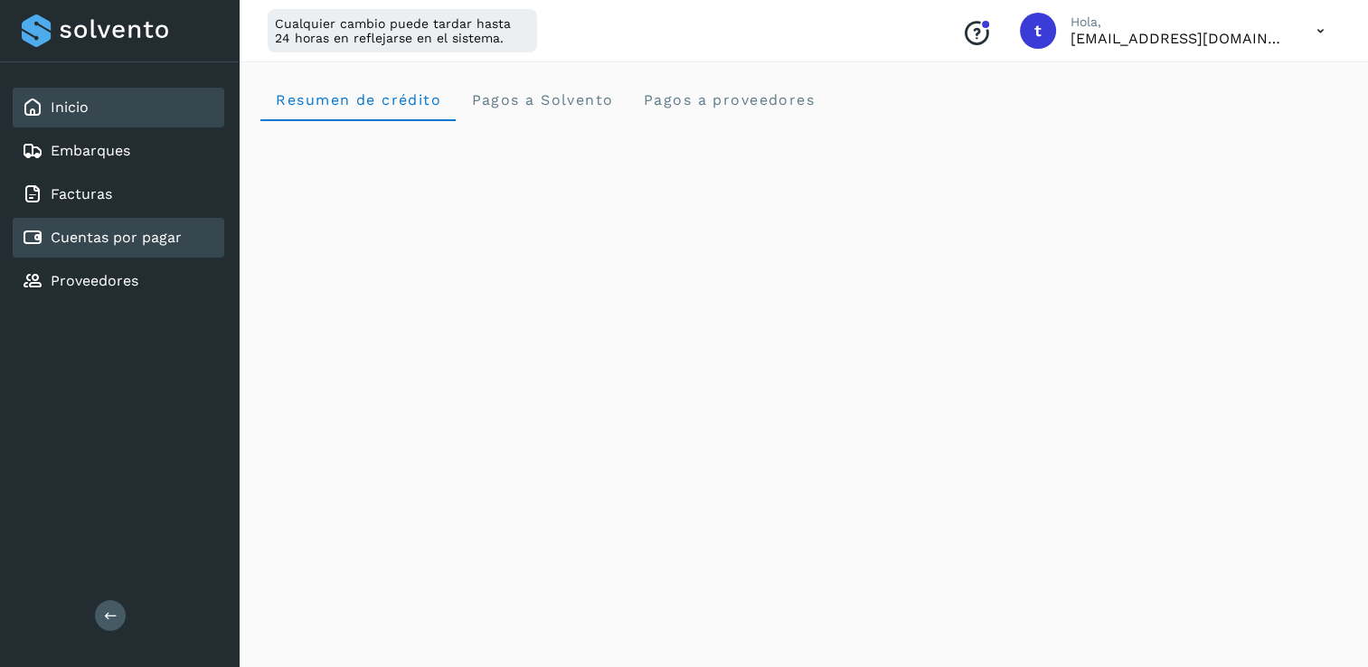
click at [147, 237] on link "Cuentas por pagar" at bounding box center [116, 237] width 131 height 17
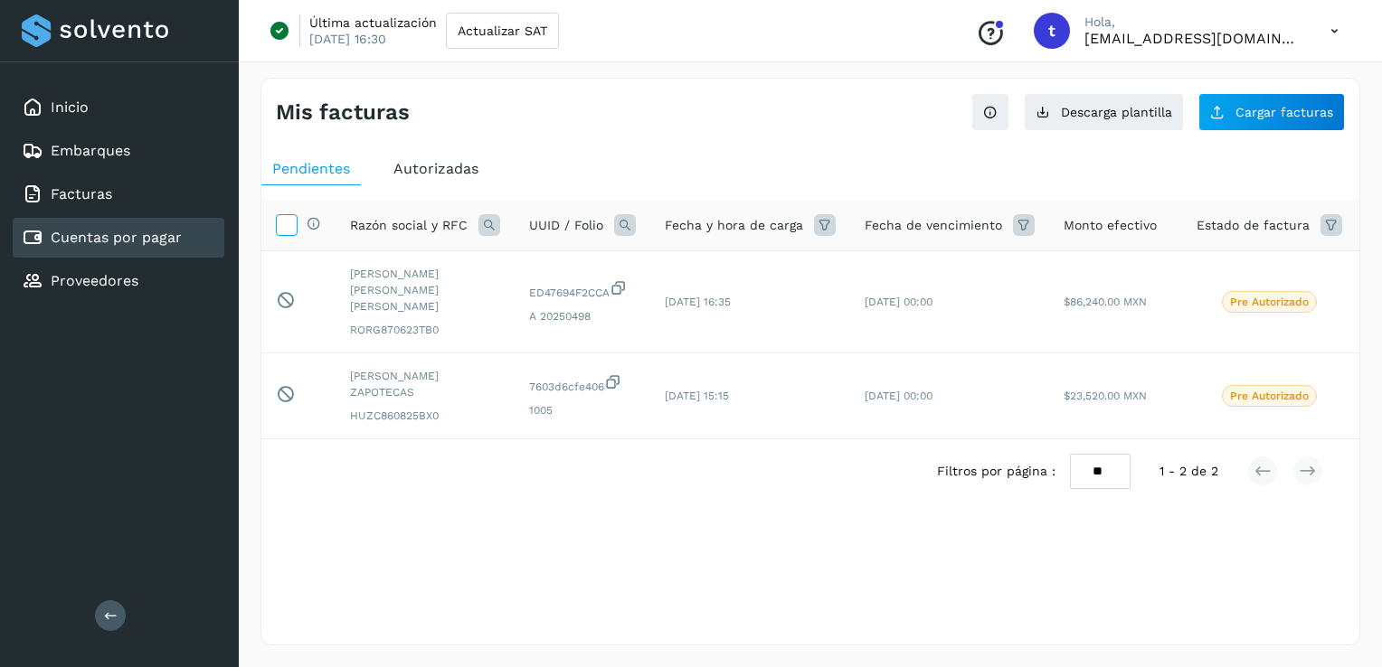
click at [287, 222] on icon at bounding box center [286, 223] width 19 height 19
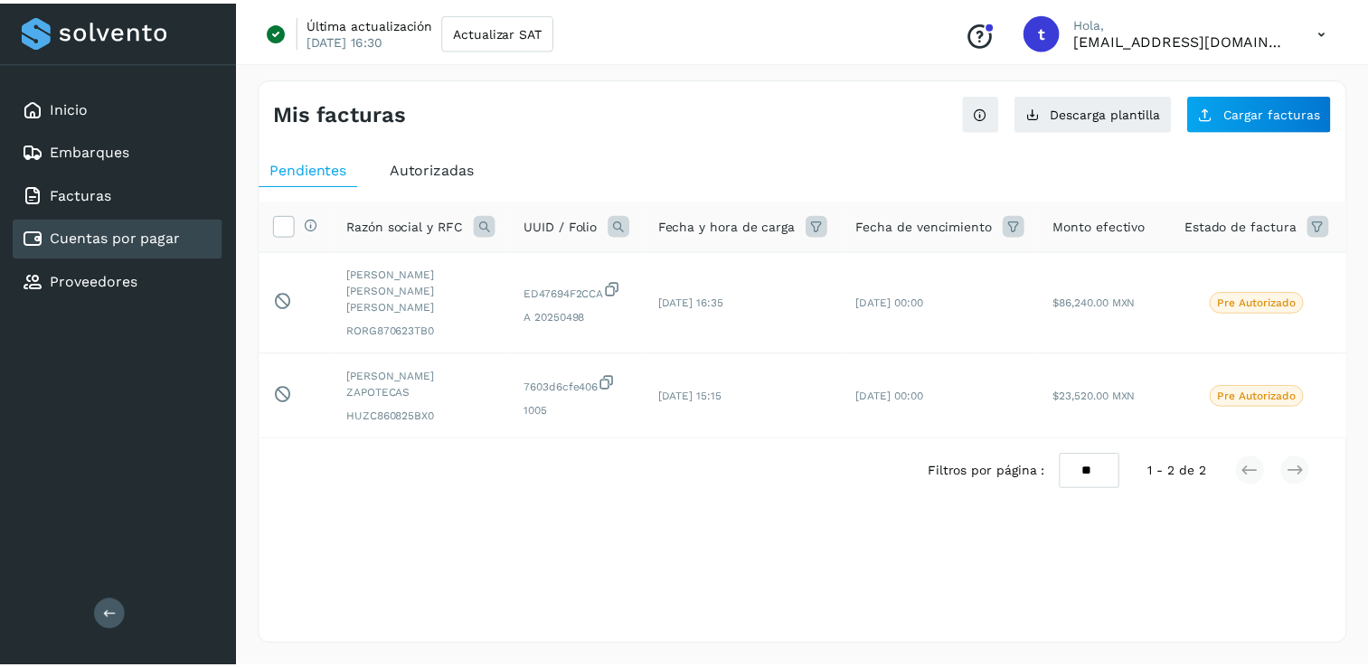
scroll to position [0, 82]
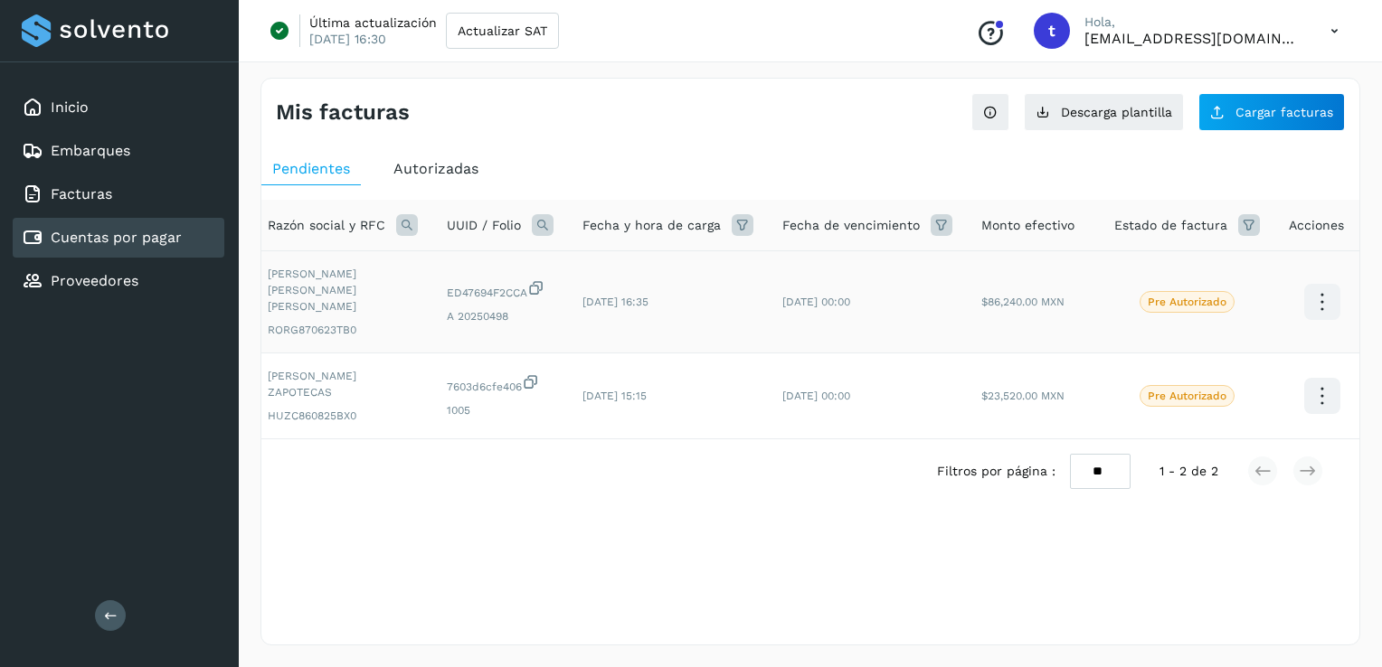
click at [1326, 300] on icon at bounding box center [1321, 302] width 42 height 42
click at [1101, 623] on div at bounding box center [691, 333] width 1382 height 667
click at [439, 180] on div "Autorizadas" at bounding box center [435, 169] width 107 height 33
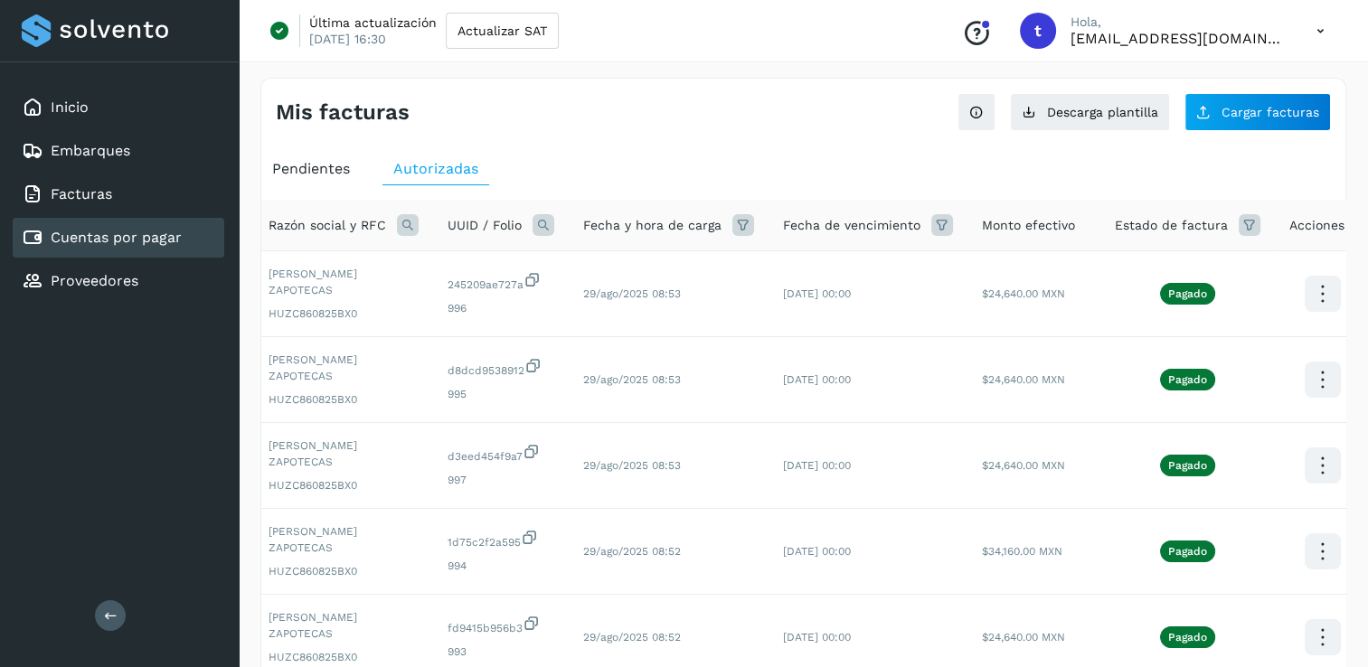
click at [300, 176] on div "Pendientes" at bounding box center [310, 169] width 99 height 33
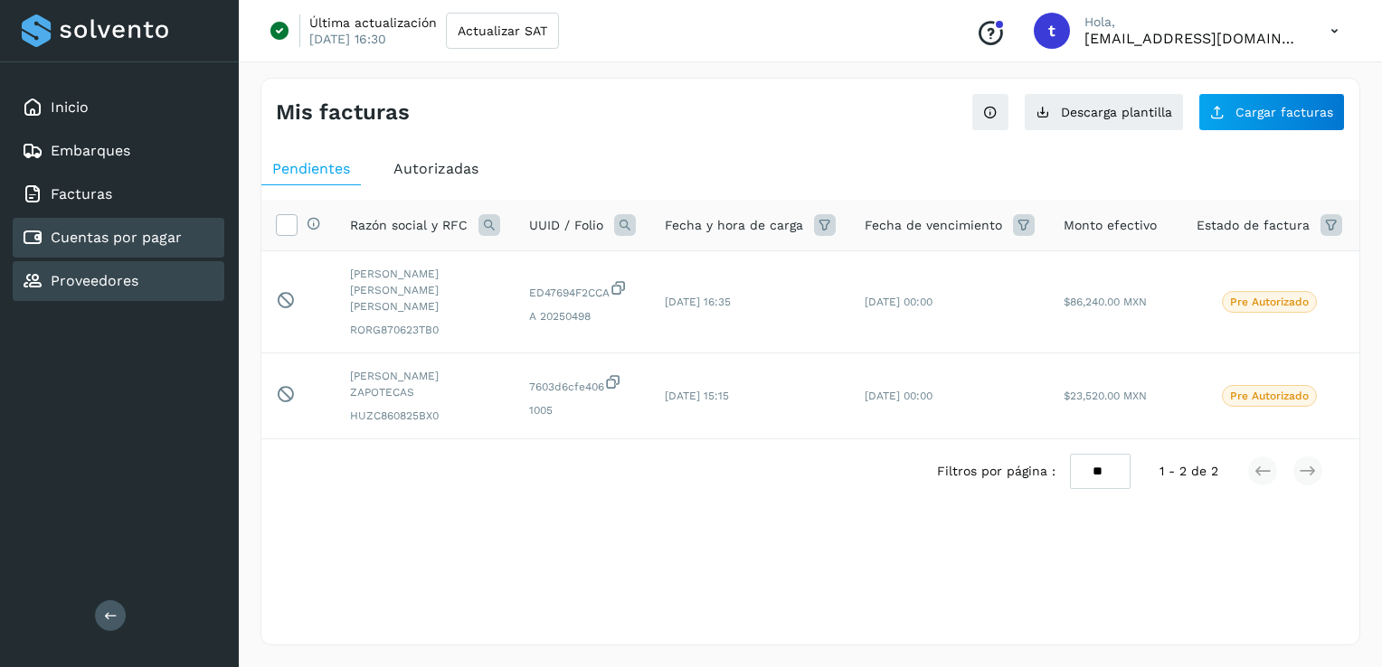
click at [108, 284] on link "Proveedores" at bounding box center [95, 280] width 88 height 17
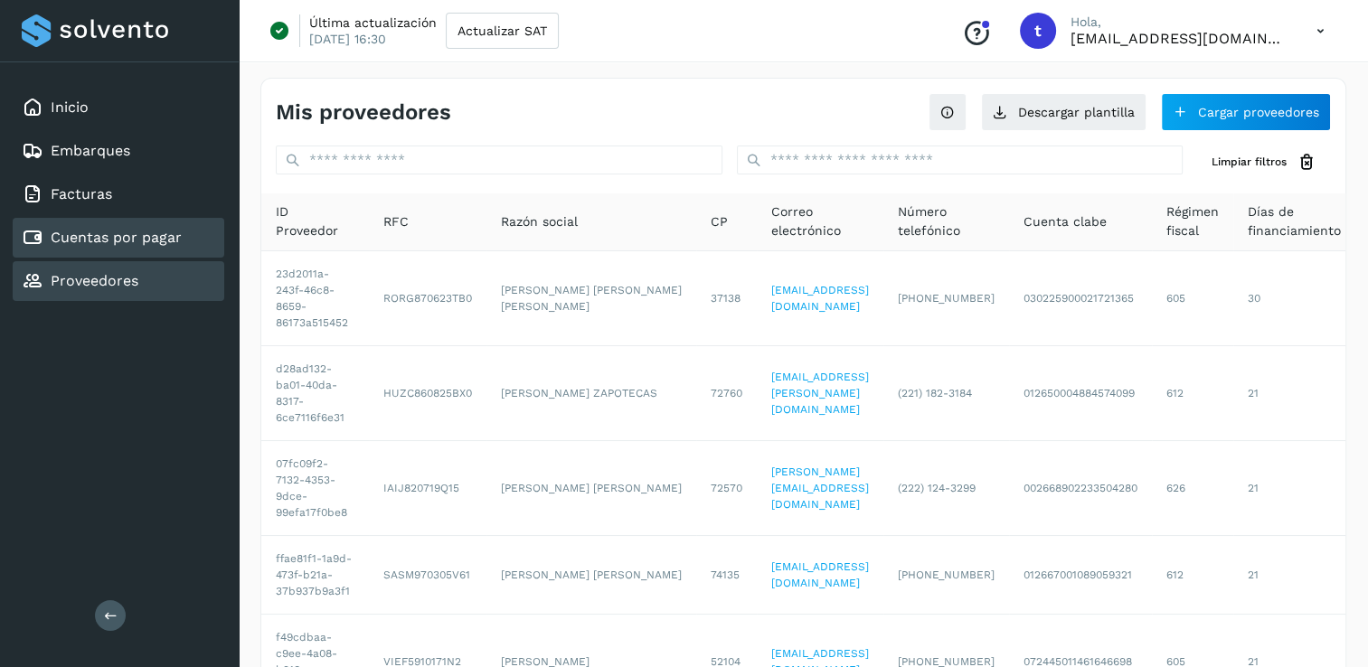
click at [141, 245] on div "Cuentas por pagar" at bounding box center [102, 238] width 160 height 22
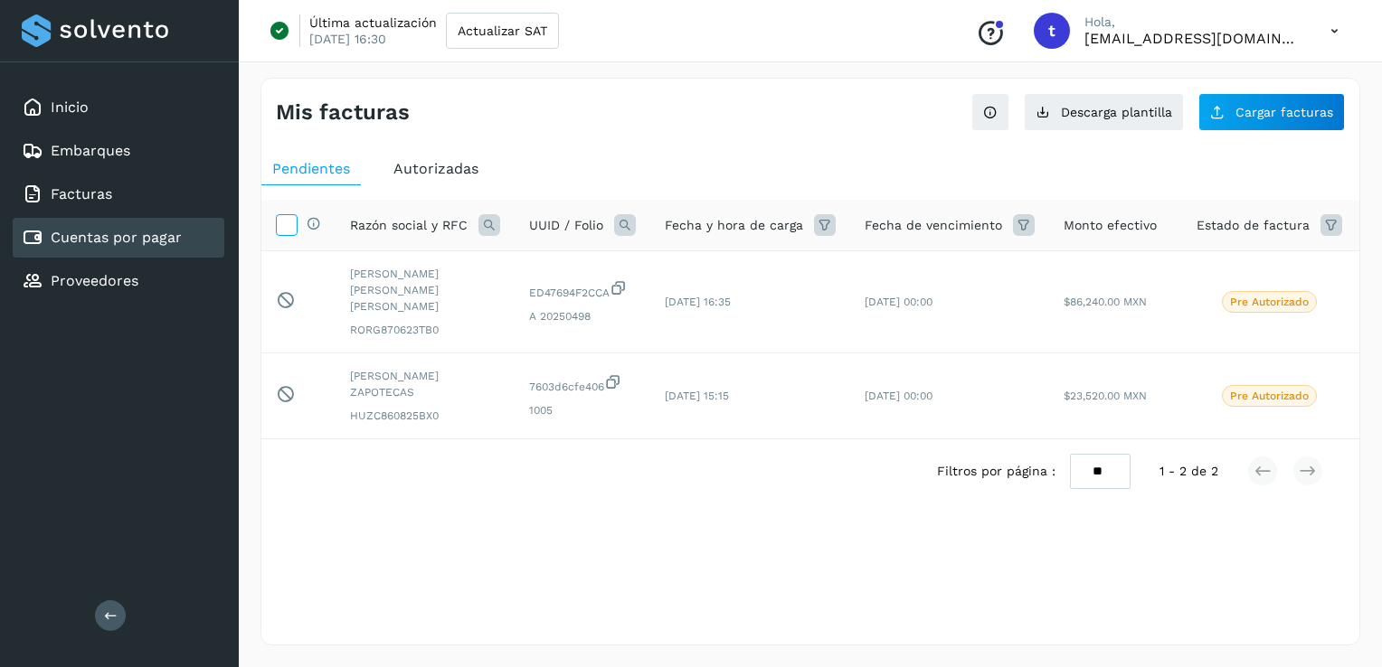
click at [281, 226] on icon at bounding box center [286, 223] width 19 height 19
drag, startPoint x: 863, startPoint y: 410, endPoint x: 1050, endPoint y: 410, distance: 186.3
click at [1050, 410] on tr "Pendiente de autorización final por el usuario autorizador. CELSO HUITZIL ZAPOT…" at bounding box center [856, 397] width 1190 height 86
click at [137, 246] on div "Cuentas por pagar" at bounding box center [119, 238] width 212 height 40
click at [111, 160] on div "Embarques" at bounding box center [76, 151] width 108 height 22
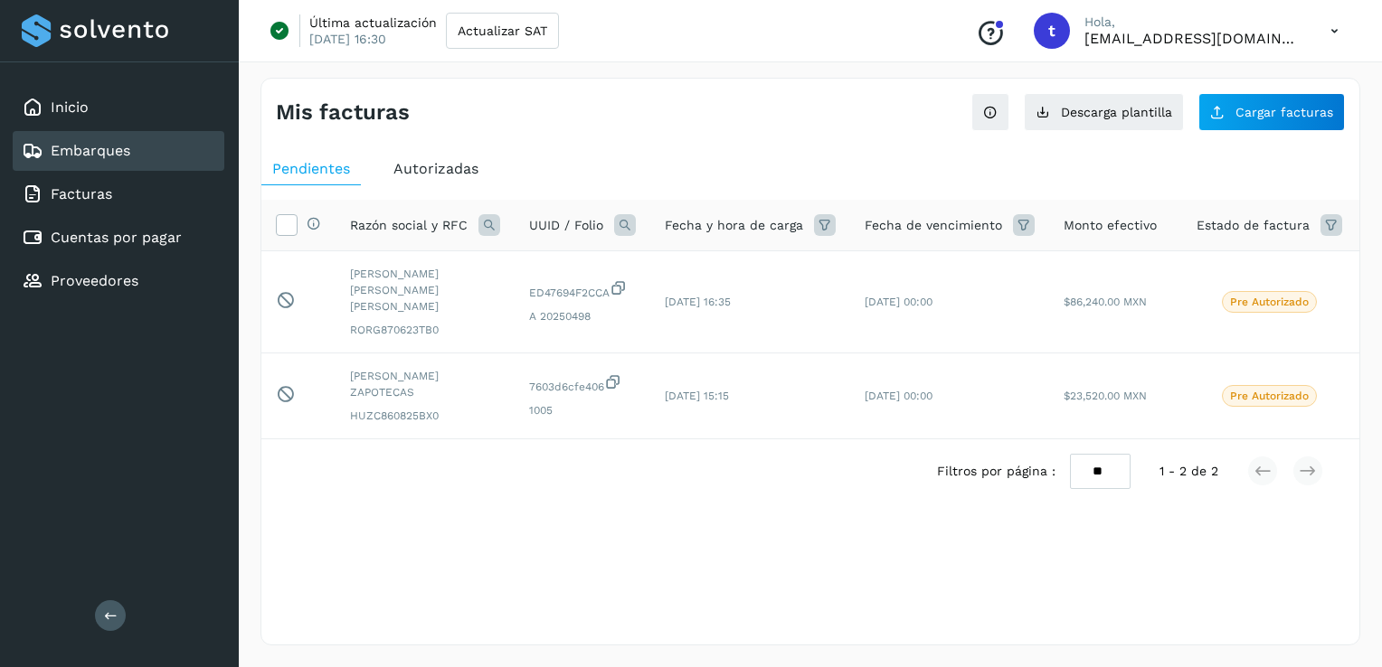
click at [111, 160] on div "Embarques" at bounding box center [76, 151] width 108 height 22
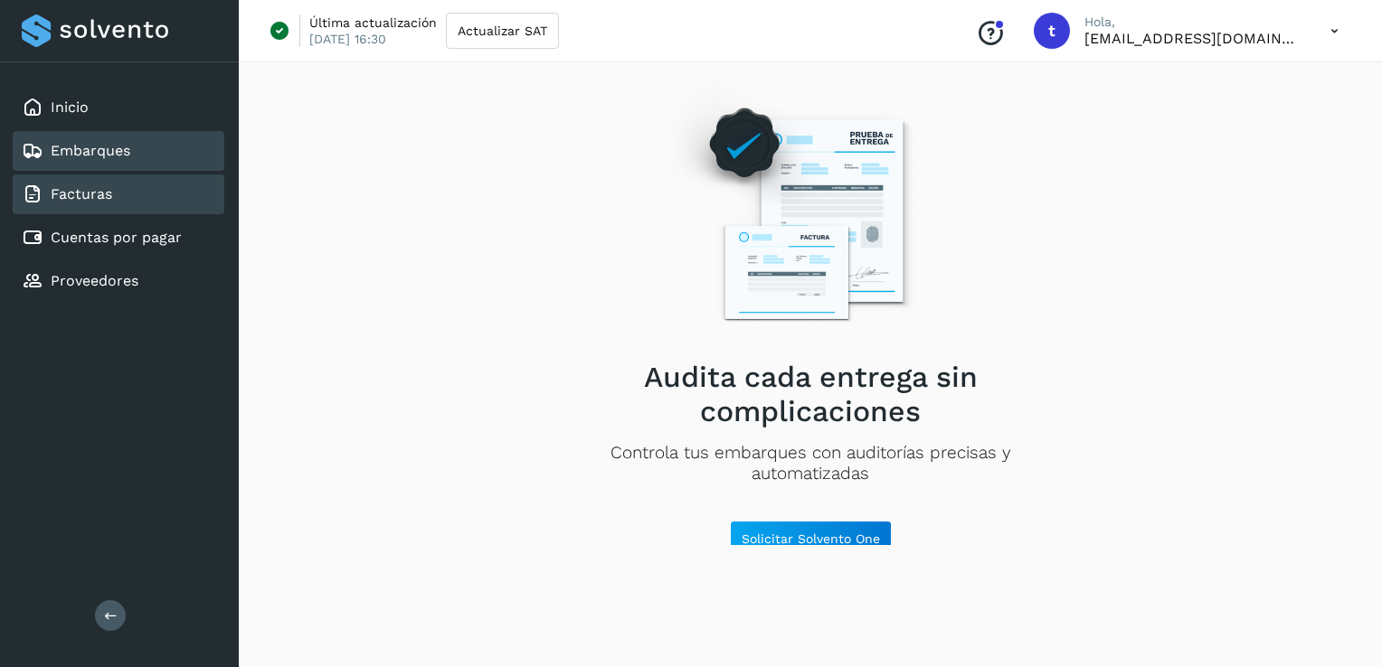
click at [99, 189] on link "Facturas" at bounding box center [81, 193] width 61 height 17
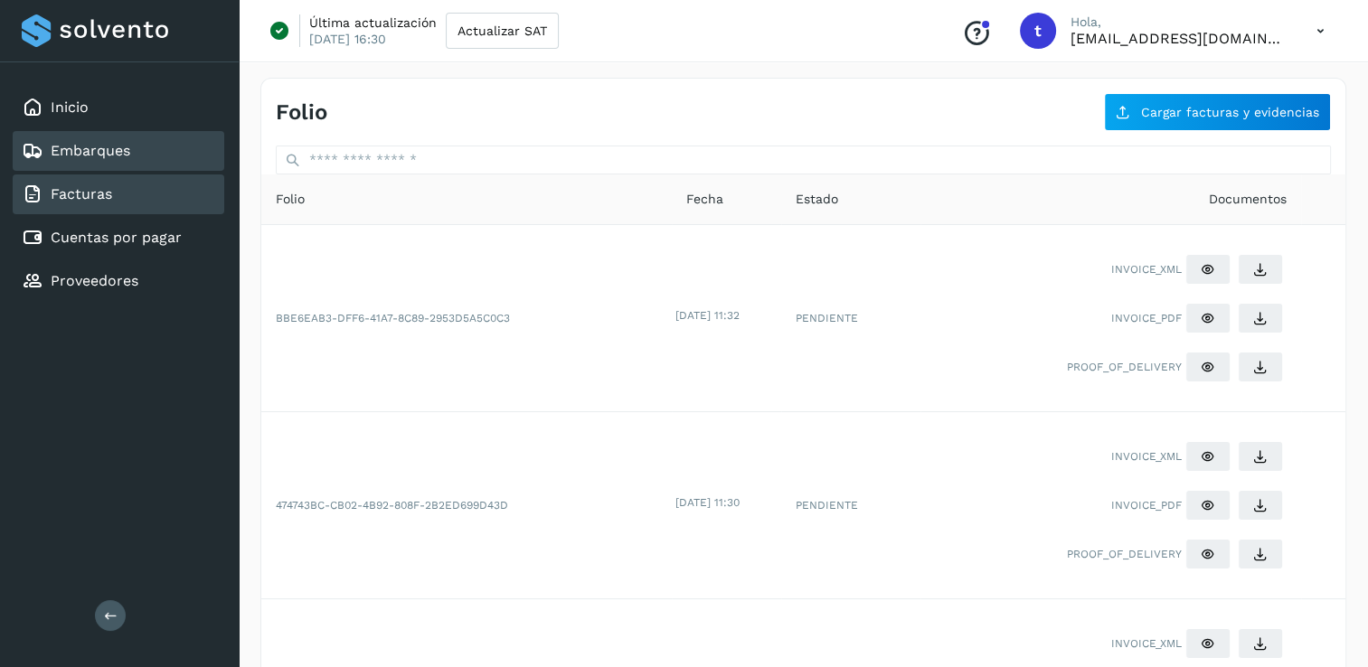
click at [83, 157] on link "Embarques" at bounding box center [91, 150] width 80 height 17
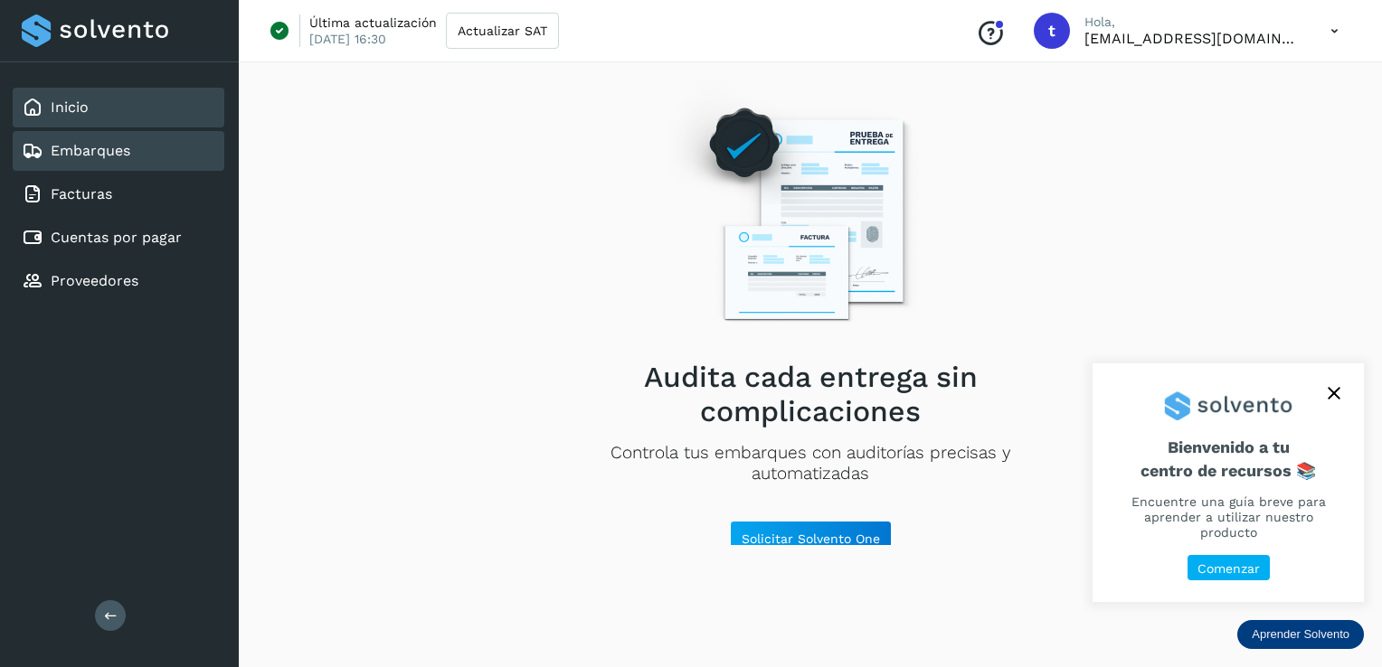
click at [90, 118] on div "Inicio" at bounding box center [119, 108] width 212 height 40
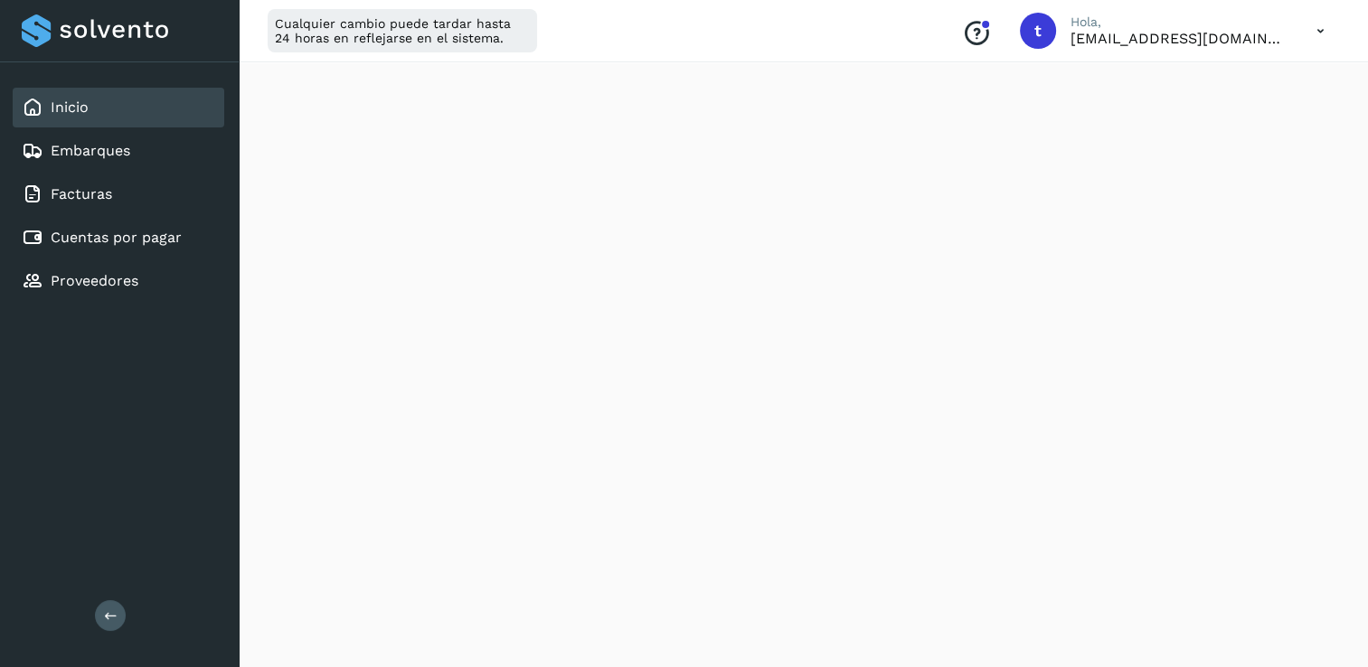
scroll to position [448, 0]
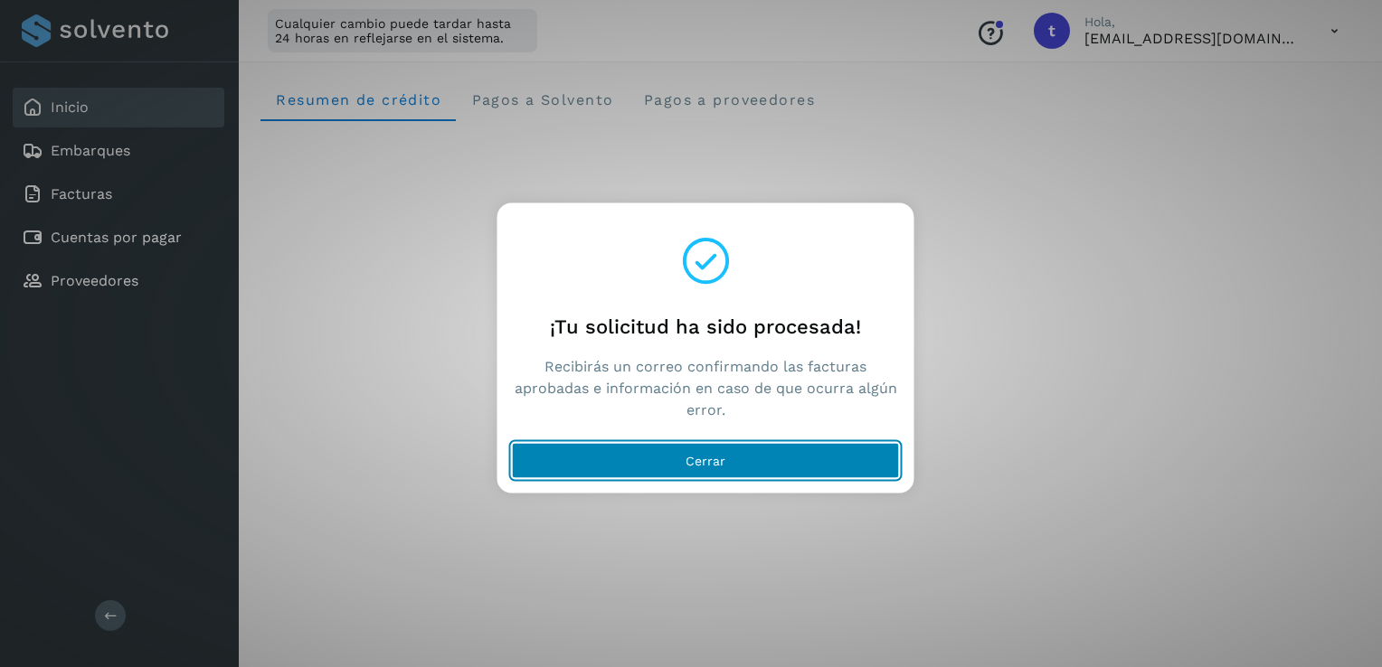
click at [700, 464] on span "Cerrar" at bounding box center [705, 461] width 40 height 13
click at [752, 465] on button "Cerrar" at bounding box center [706, 461] width 388 height 36
